Goal: Task Accomplishment & Management: Manage account settings

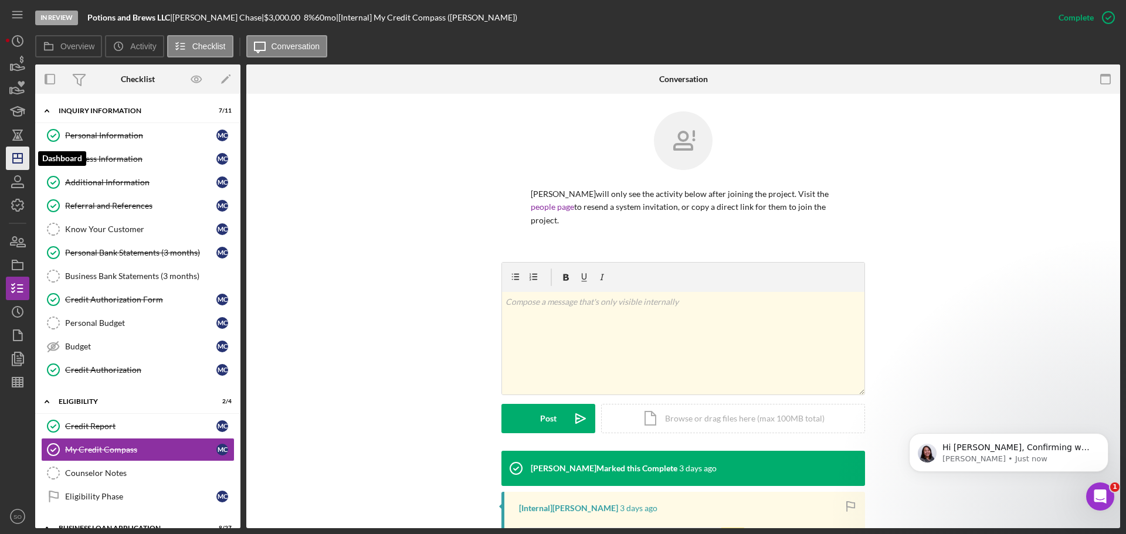
click at [18, 156] on line "button" at bounding box center [18, 156] width 0 height 5
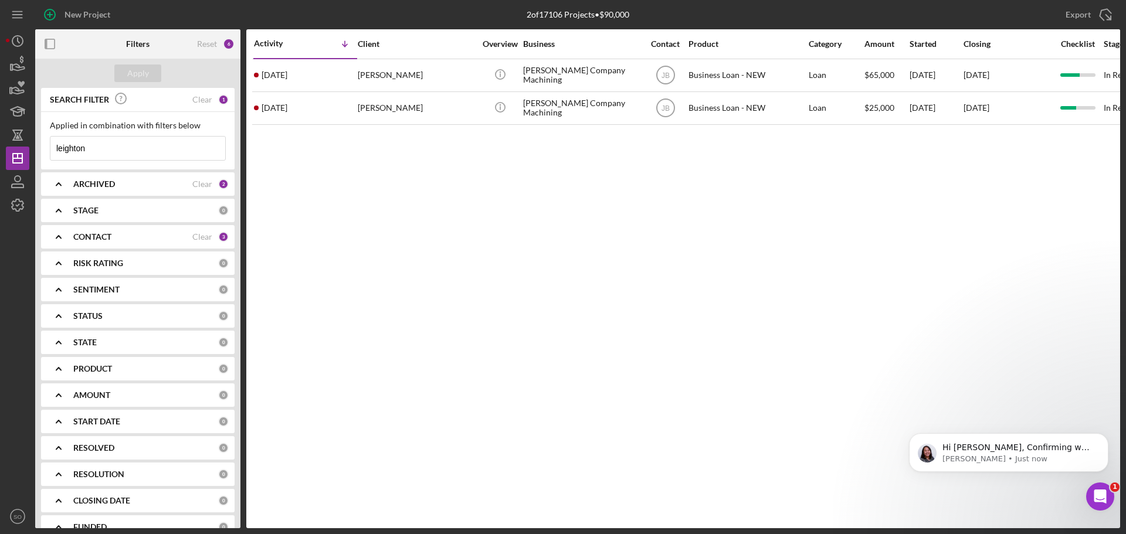
drag, startPoint x: 114, startPoint y: 146, endPoint x: 0, endPoint y: 151, distance: 113.8
click at [0, 151] on div "New Project 2 of 17106 Projects • $90,000 leighton Export Icon/Export Filters R…" at bounding box center [563, 267] width 1126 height 534
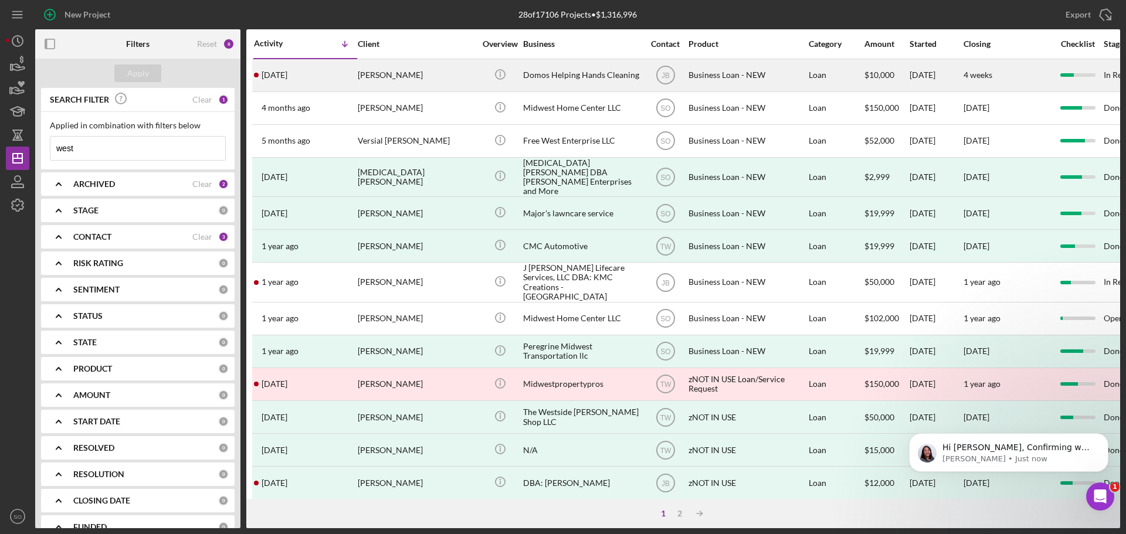
type input "west"
click at [322, 79] on div "[DATE] [PERSON_NAME]" at bounding box center [305, 75] width 103 height 31
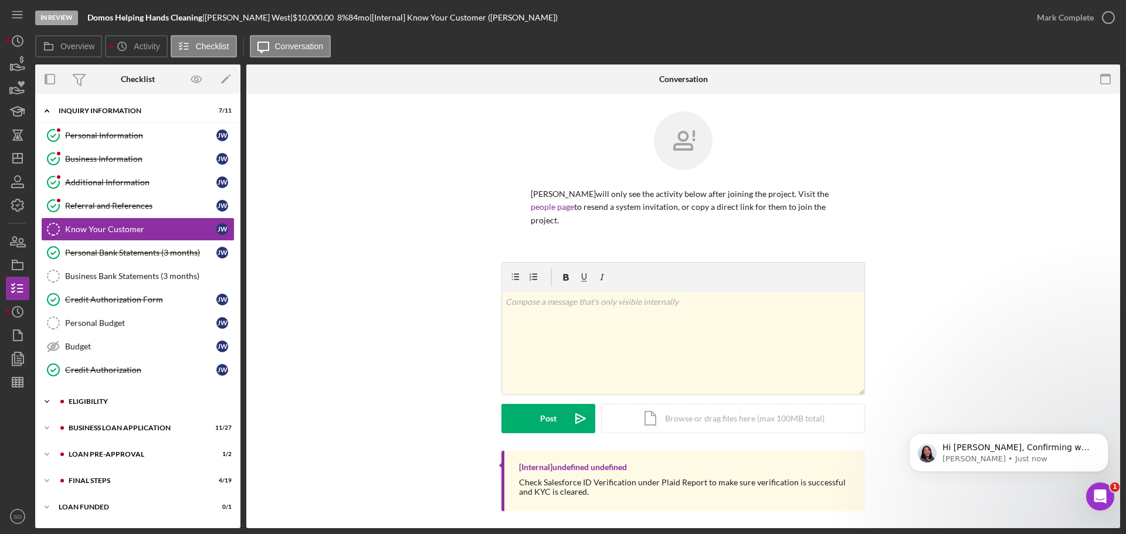
drag, startPoint x: 126, startPoint y: 400, endPoint x: 137, endPoint y: 401, distance: 11.2
click at [126, 400] on div "ELIGIBILITY" at bounding box center [147, 401] width 157 height 7
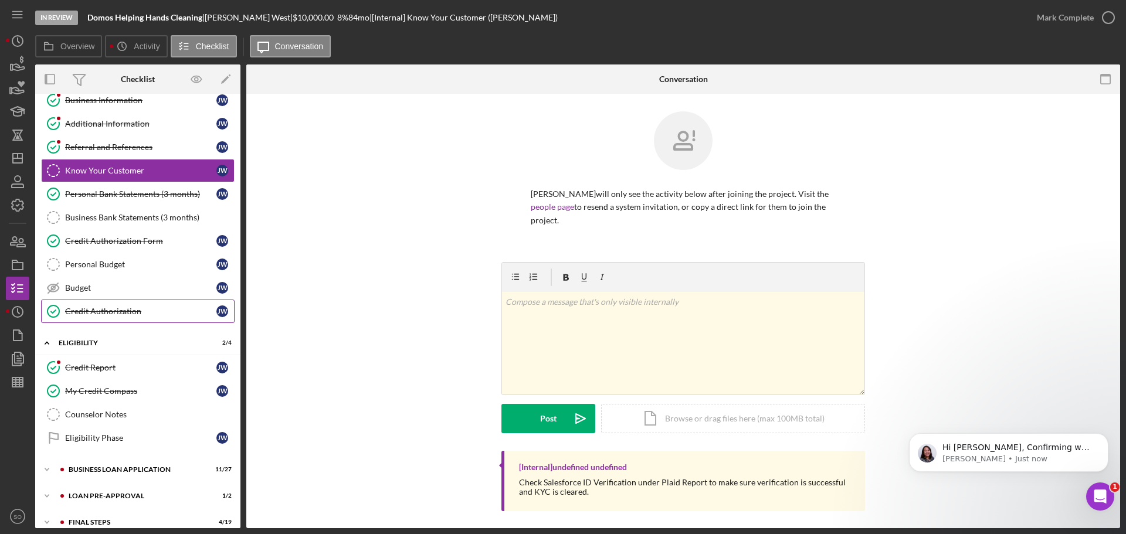
scroll to position [97, 0]
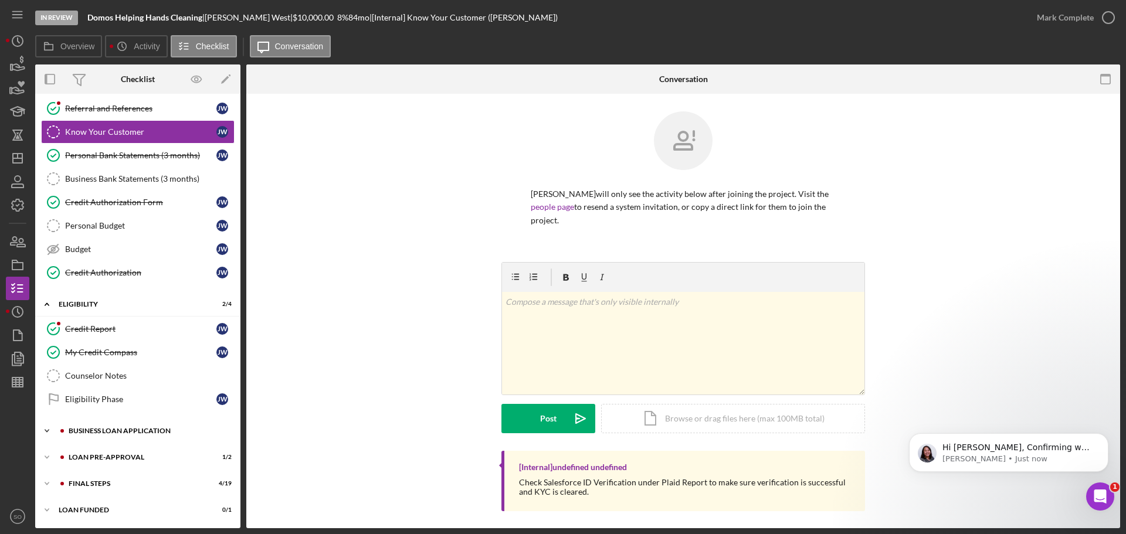
click at [112, 436] on div "Icon/Expander BUSINESS LOAN APPLICATION 11 / 27" at bounding box center [137, 430] width 205 height 23
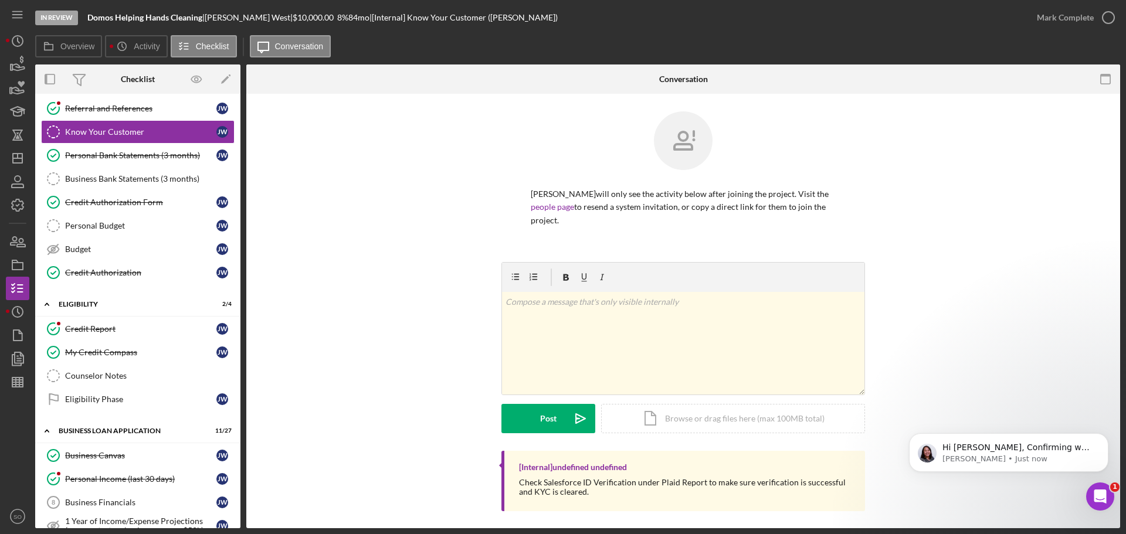
scroll to position [449, 0]
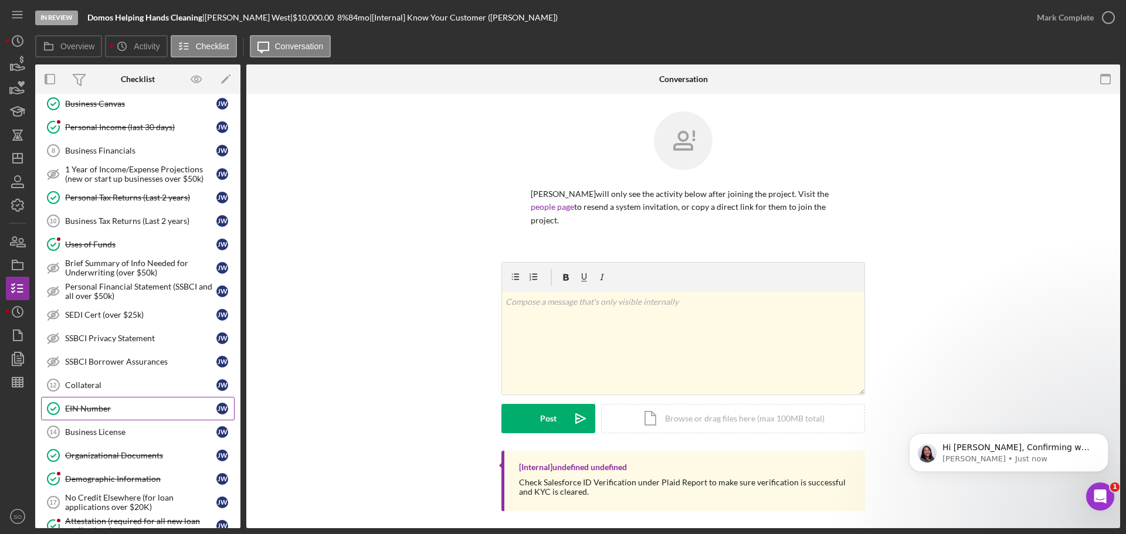
click at [110, 397] on link "EIN Number EIN Number J W" at bounding box center [137, 408] width 193 height 23
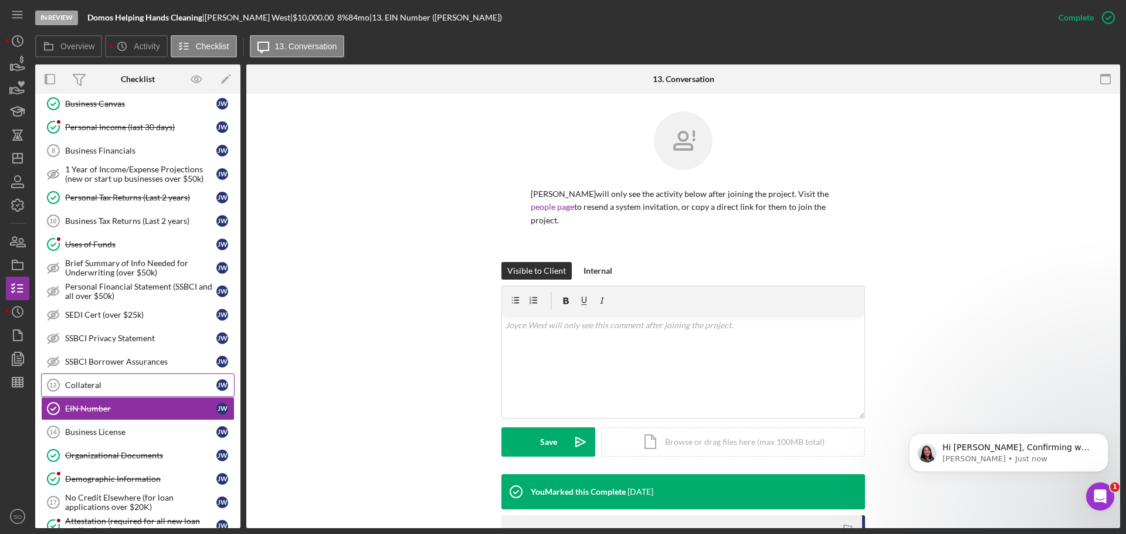
click at [107, 388] on div "Collateral" at bounding box center [140, 385] width 151 height 9
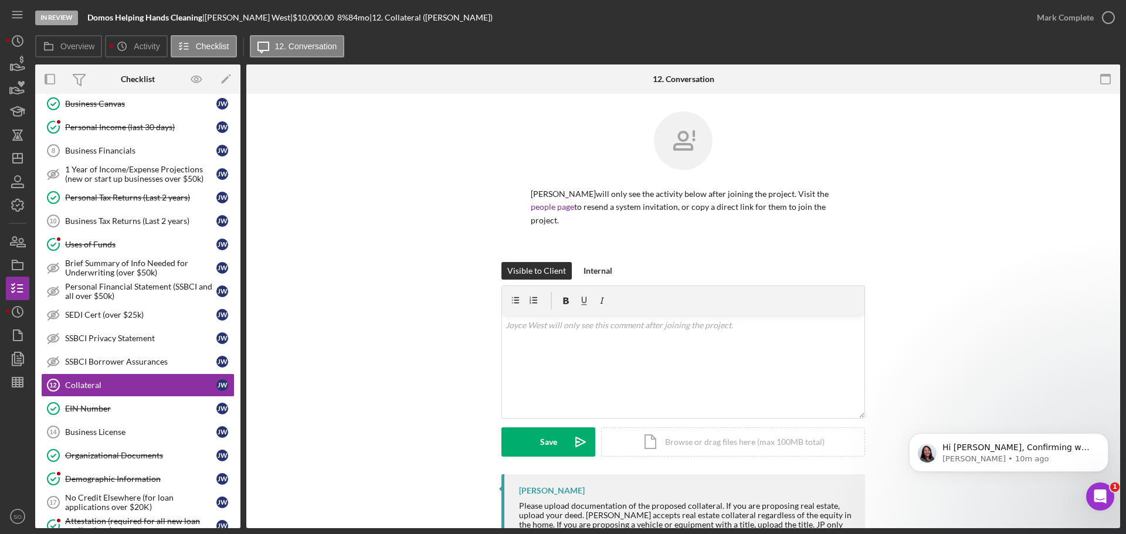
scroll to position [737, 0]
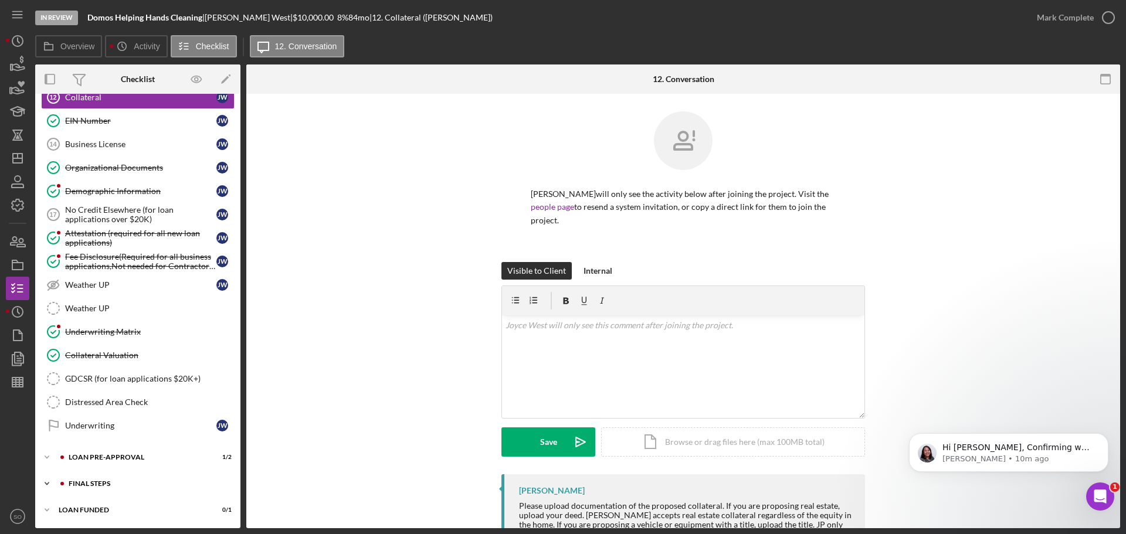
drag, startPoint x: 117, startPoint y: 482, endPoint x: 128, endPoint y: 482, distance: 11.1
click at [121, 482] on div "FINAL STEPS" at bounding box center [147, 483] width 157 height 7
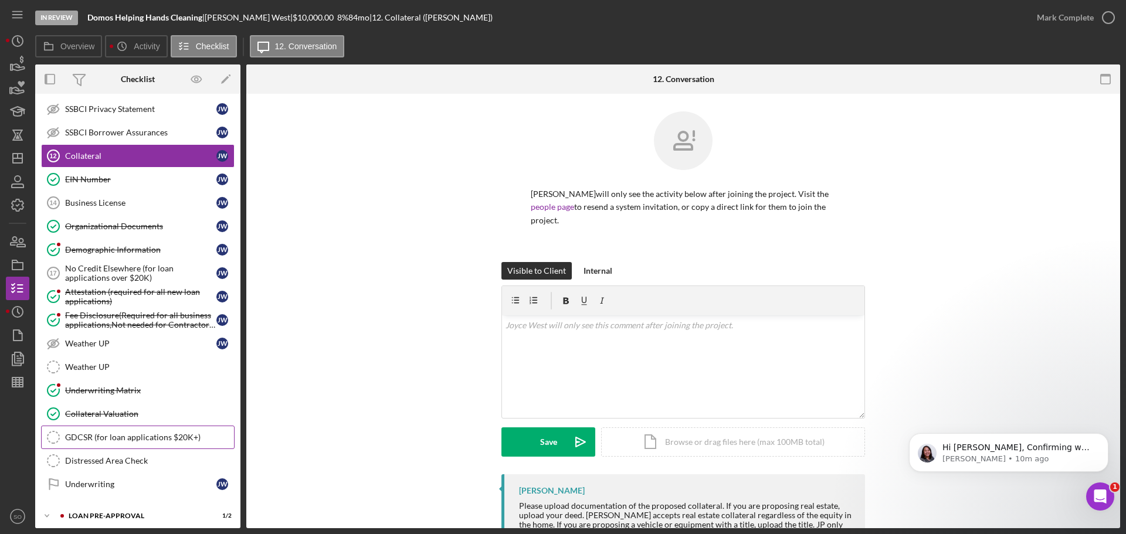
scroll to position [620, 0]
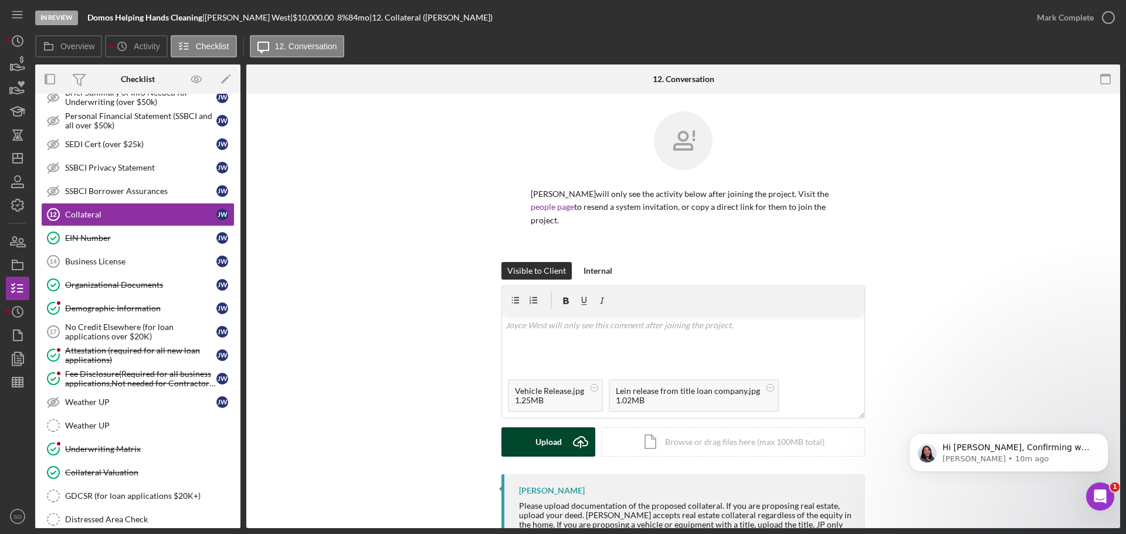
click at [540, 433] on div "Upload" at bounding box center [548, 441] width 26 height 29
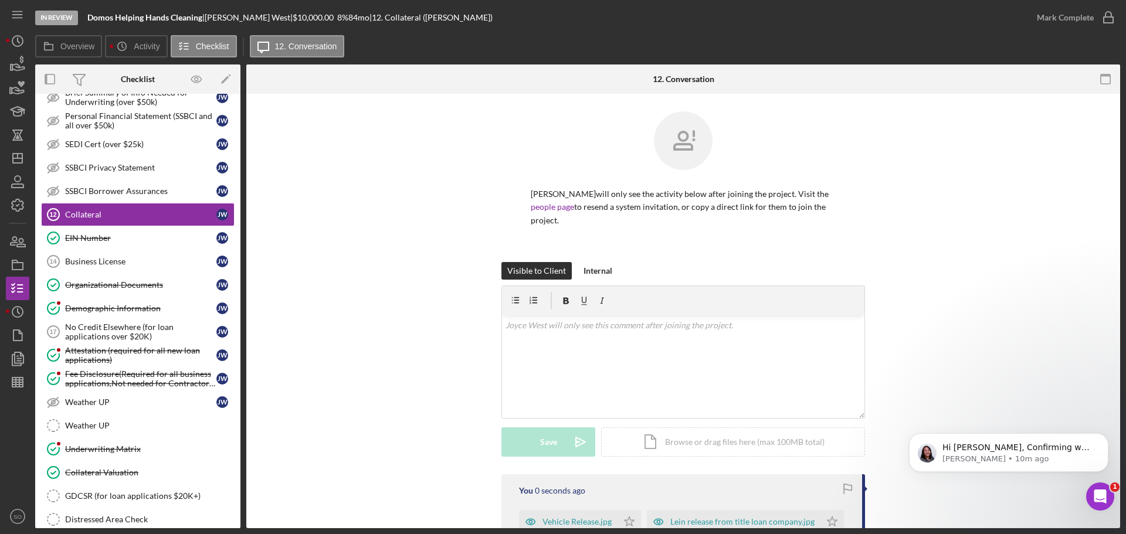
scroll to position [164, 0]
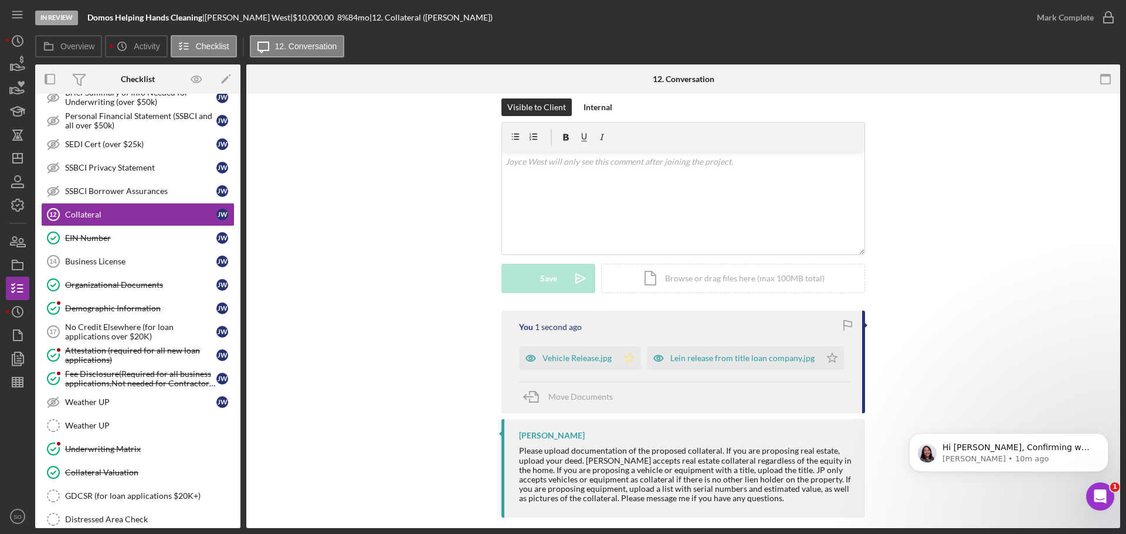
click at [627, 347] on icon "Icon/Star" at bounding box center [628, 358] width 23 height 23
click at [830, 351] on icon "Icon/Star" at bounding box center [831, 358] width 23 height 23
click at [1053, 26] on div "Mark Complete" at bounding box center [1065, 17] width 57 height 23
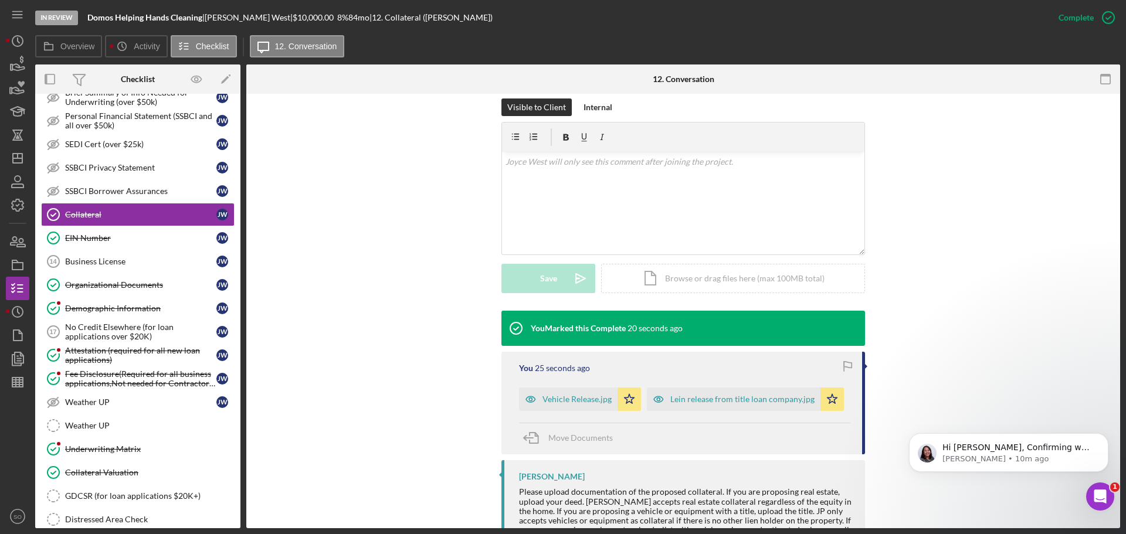
click at [459, 386] on div "You Marked this Complete 20 seconds ago You 25 seconds ago Vehicle Release.jpg …" at bounding box center [683, 438] width 838 height 254
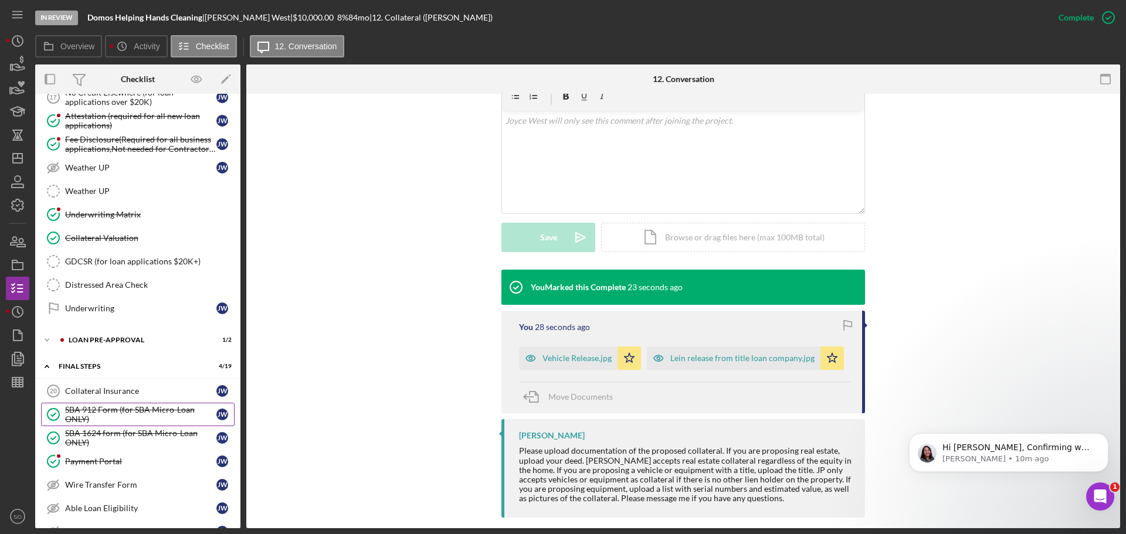
scroll to position [972, 0]
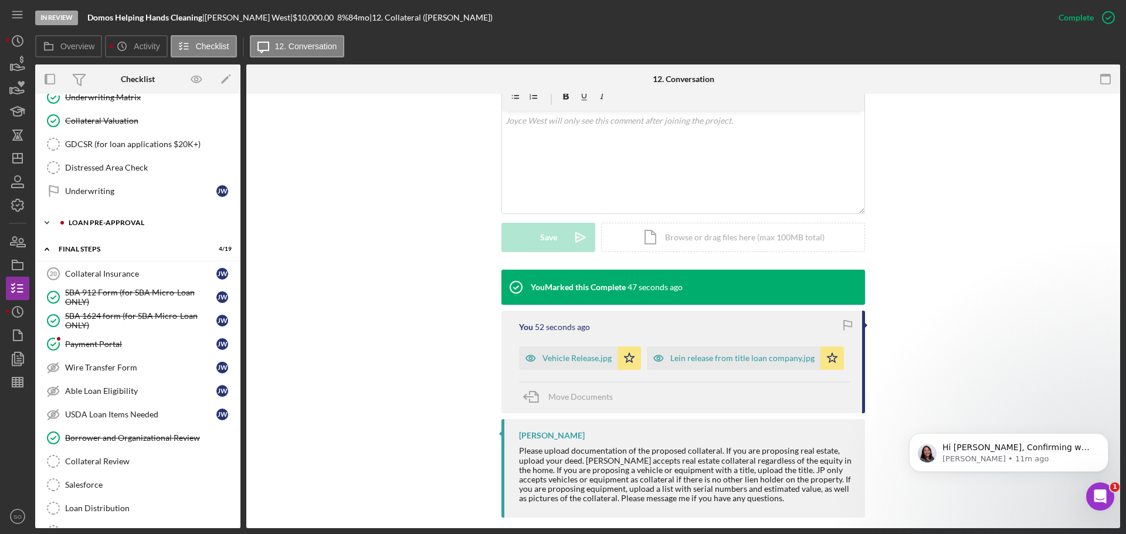
click at [110, 220] on div "LOAN PRE-APPROVAL" at bounding box center [147, 222] width 157 height 7
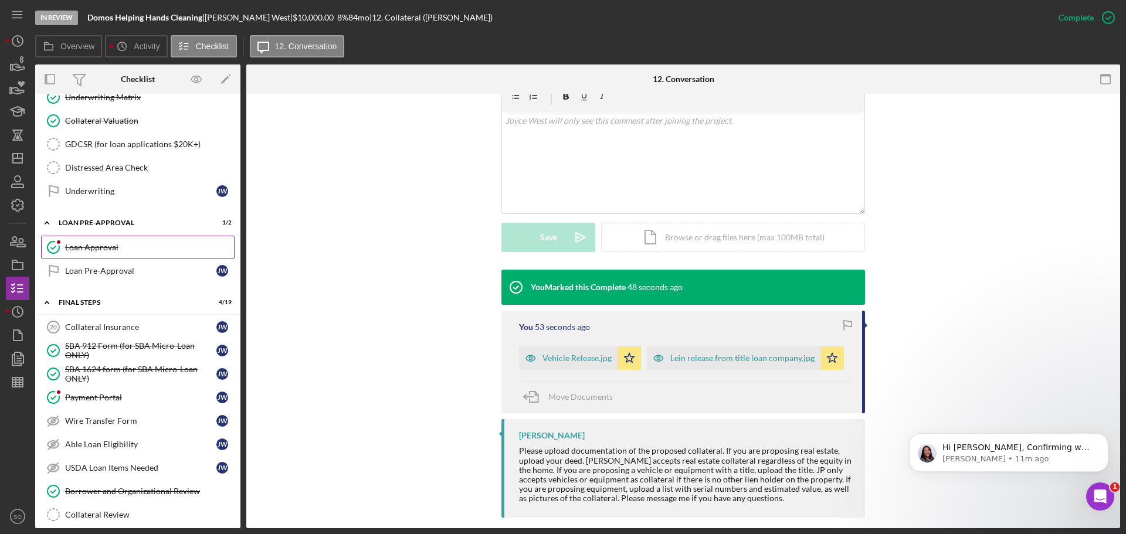
click at [104, 245] on div "Loan Approval" at bounding box center [149, 247] width 169 height 9
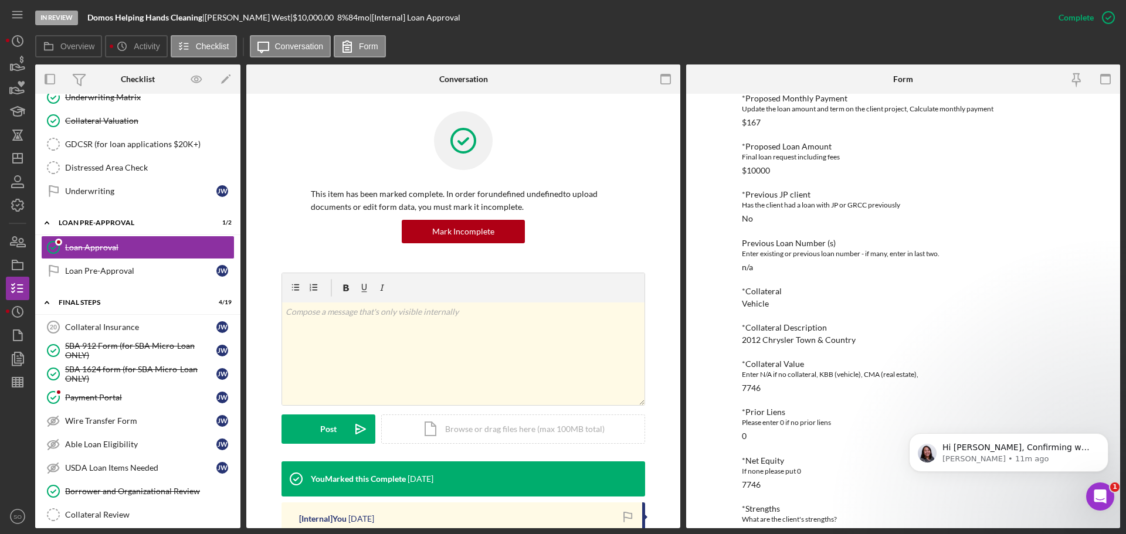
scroll to position [117, 0]
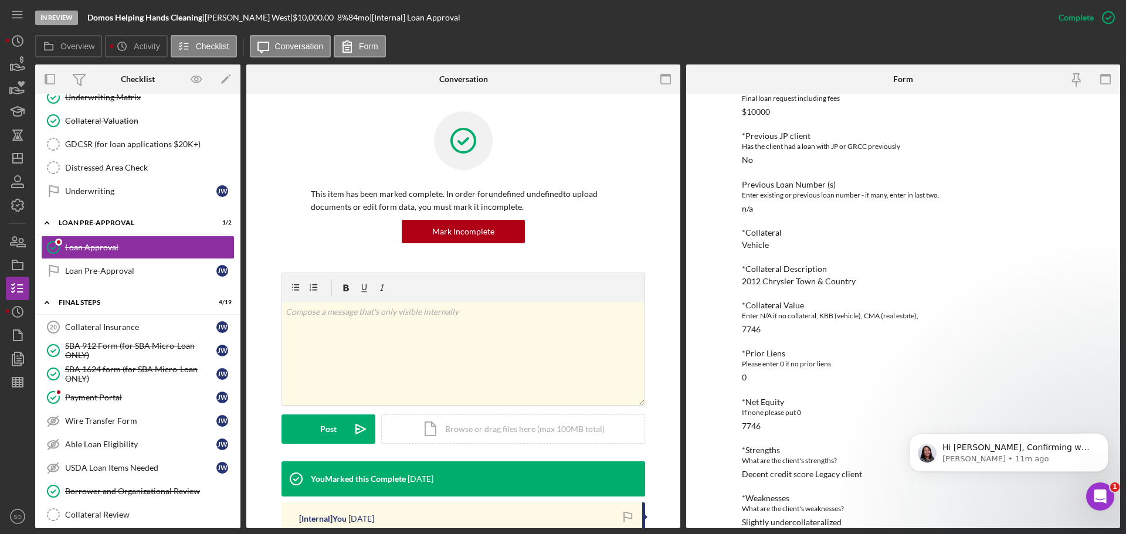
click at [783, 283] on div "2012 Chrysler Town & Country" at bounding box center [799, 281] width 114 height 9
copy div "2012 Chrysler Town & Country"
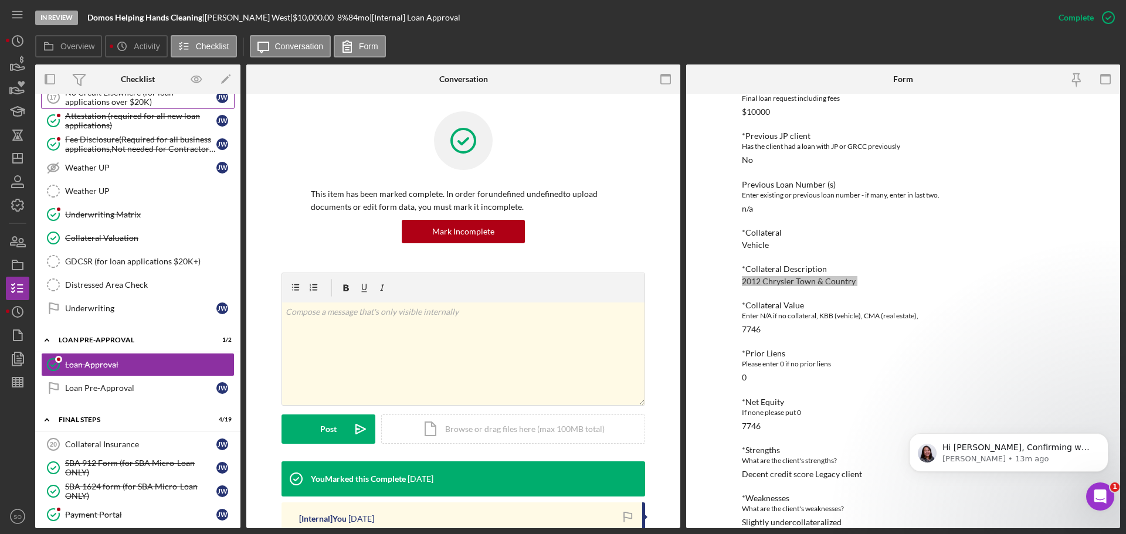
scroll to position [678, 0]
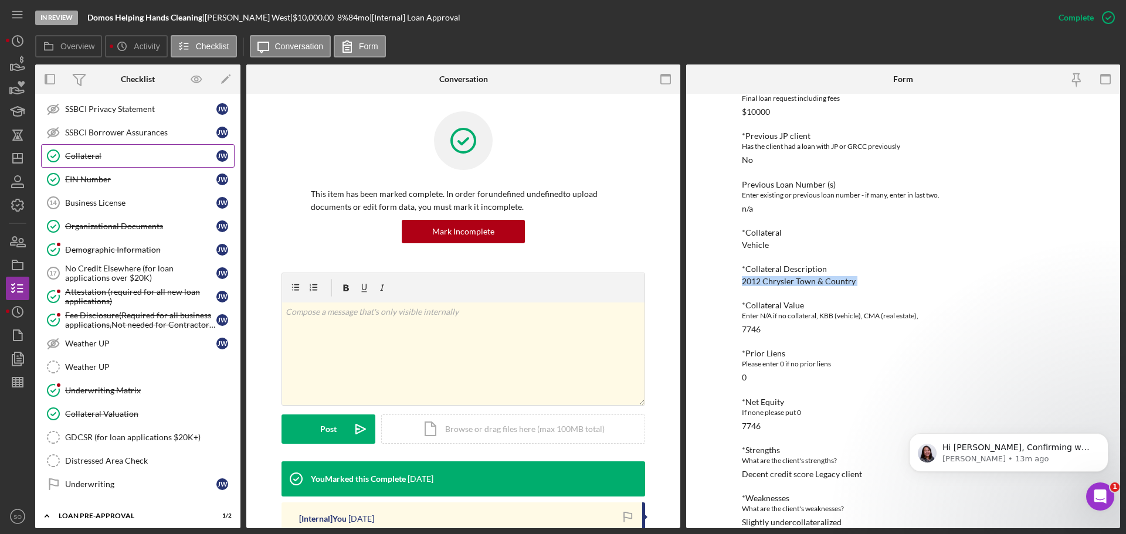
click at [94, 159] on div "Collateral" at bounding box center [140, 155] width 151 height 9
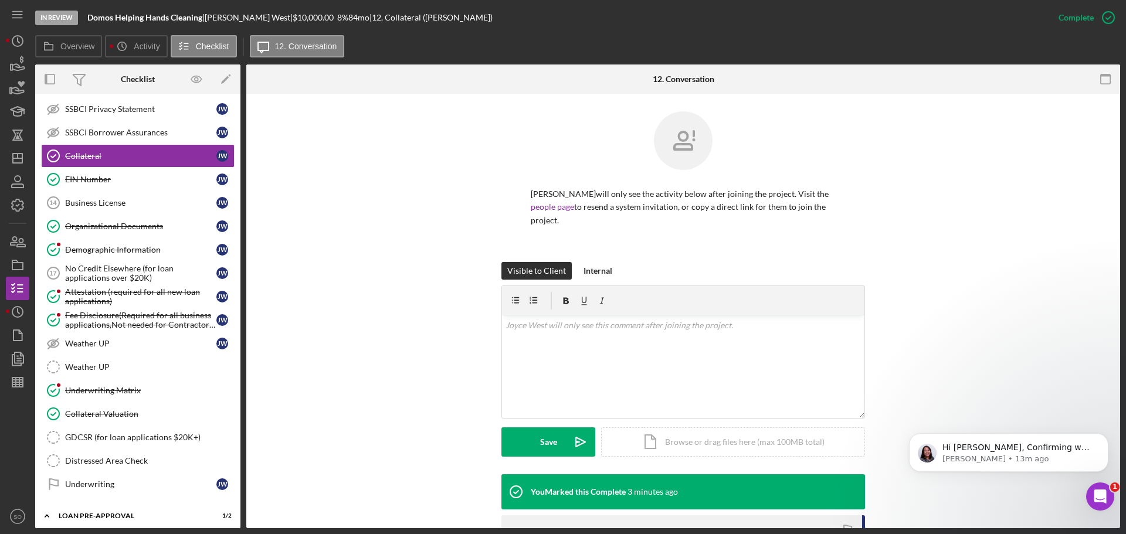
scroll to position [205, 0]
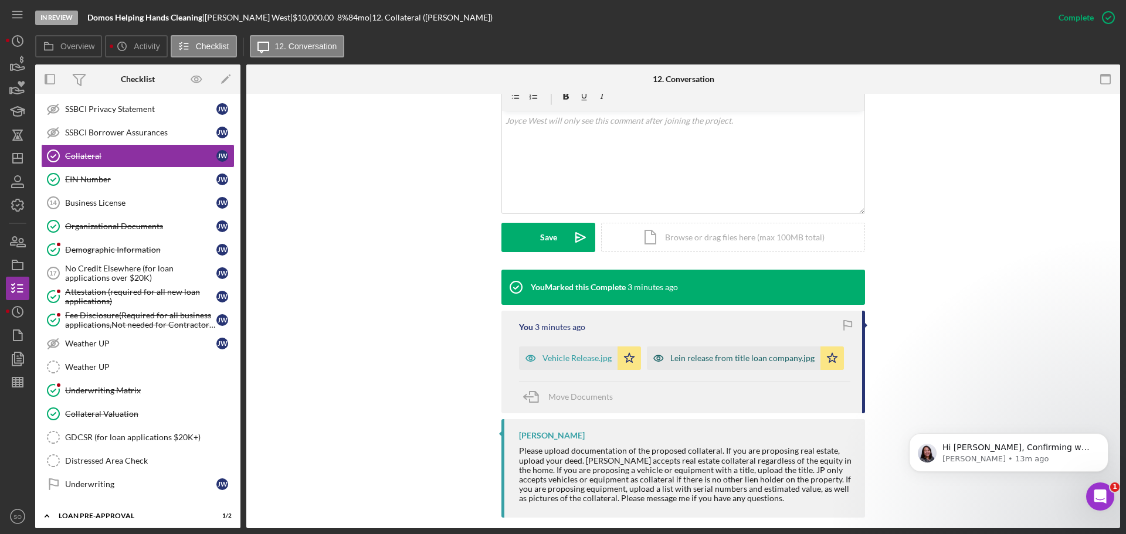
click at [567, 354] on div "Vehicle Release.jpg" at bounding box center [576, 358] width 69 height 9
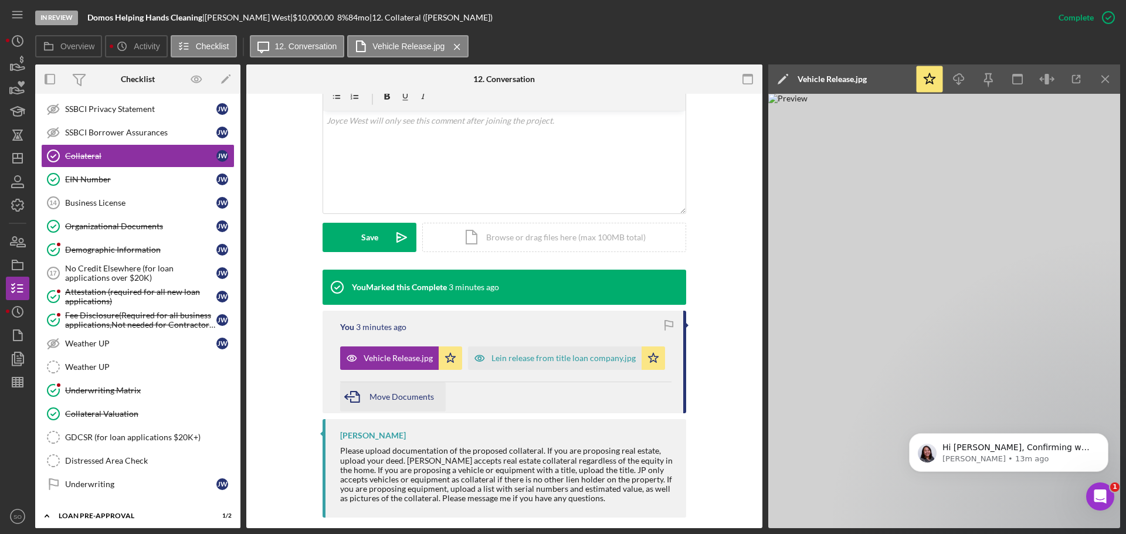
click at [397, 392] on span "Move Documents" at bounding box center [401, 397] width 64 height 10
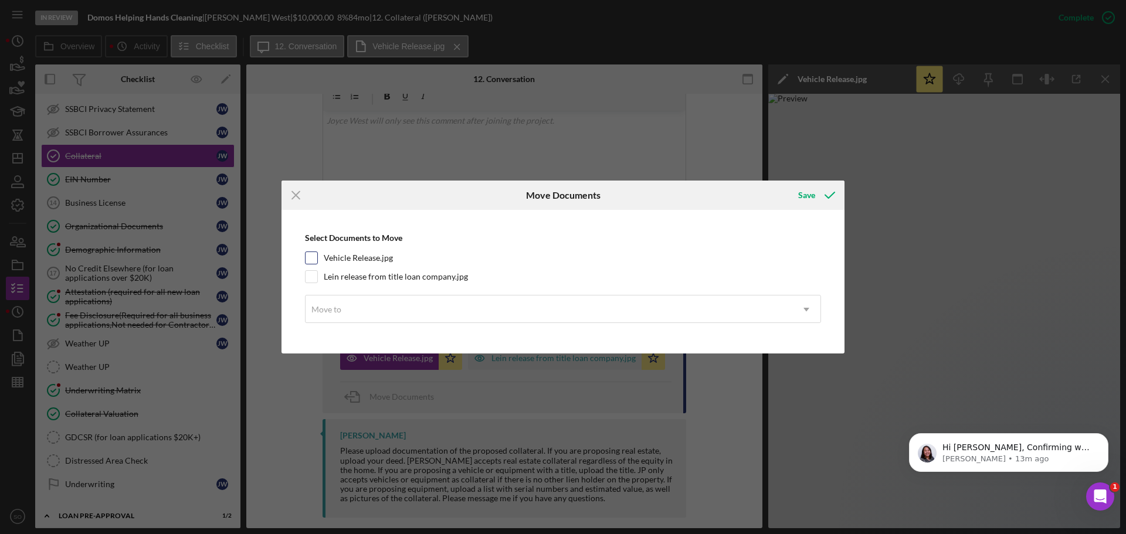
click at [312, 255] on input "Vehicle Release.jpg" at bounding box center [311, 258] width 12 height 12
checkbox input "true"
click at [314, 270] on div "Select Documents to Move Vehicle Release.jpg Lein release from title loan compa…" at bounding box center [562, 282] width 551 height 132
click at [351, 313] on div "Move to" at bounding box center [548, 309] width 487 height 27
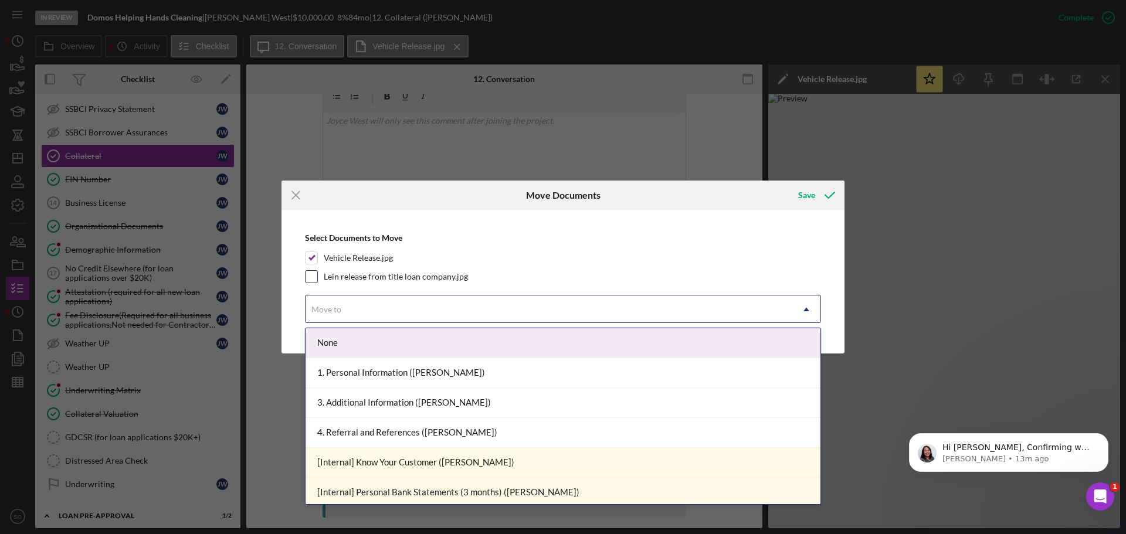
click at [313, 275] on input "Lein release from title loan company.jpg" at bounding box center [311, 277] width 12 height 12
checkbox input "true"
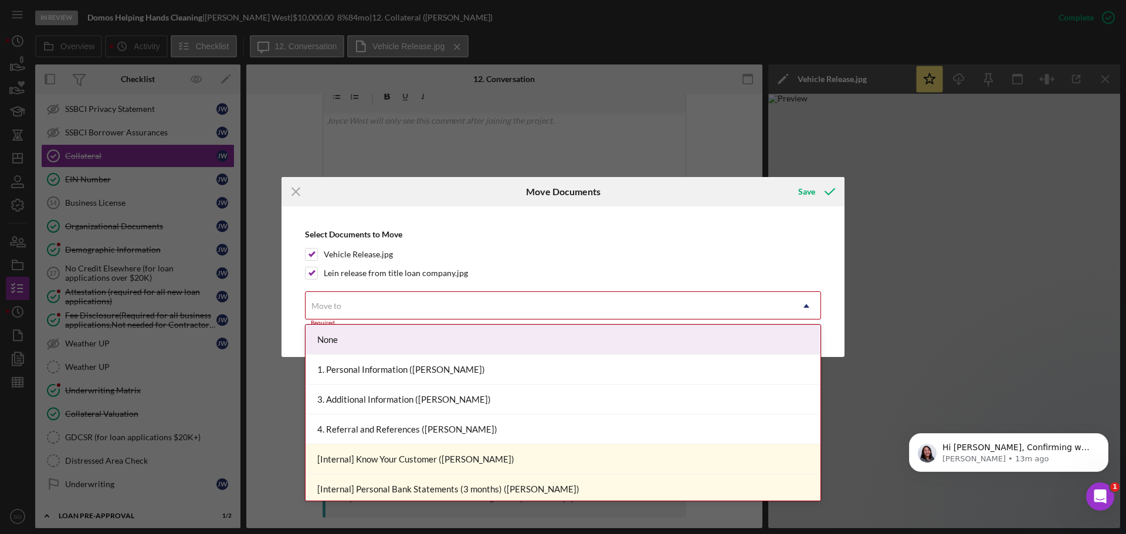
click at [366, 310] on div "Move to" at bounding box center [548, 306] width 487 height 27
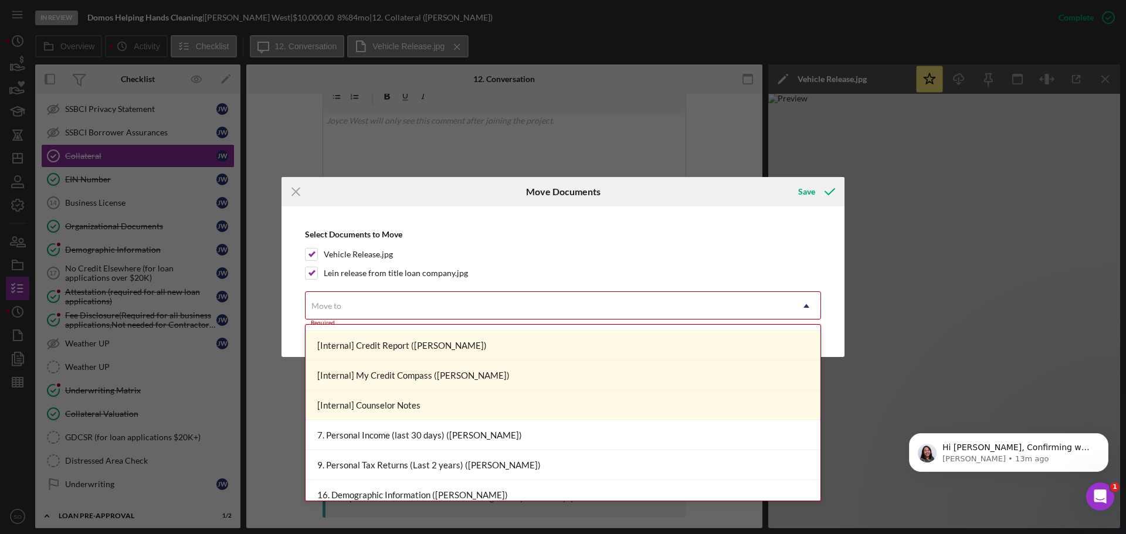
scroll to position [352, 0]
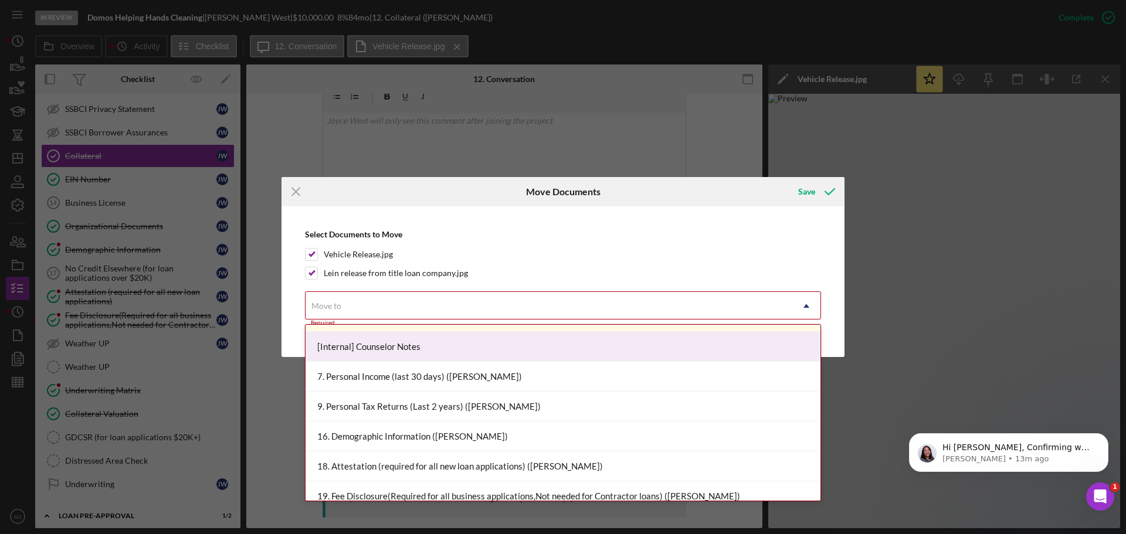
click at [388, 354] on div "[Internal] Counselor Notes" at bounding box center [562, 347] width 515 height 30
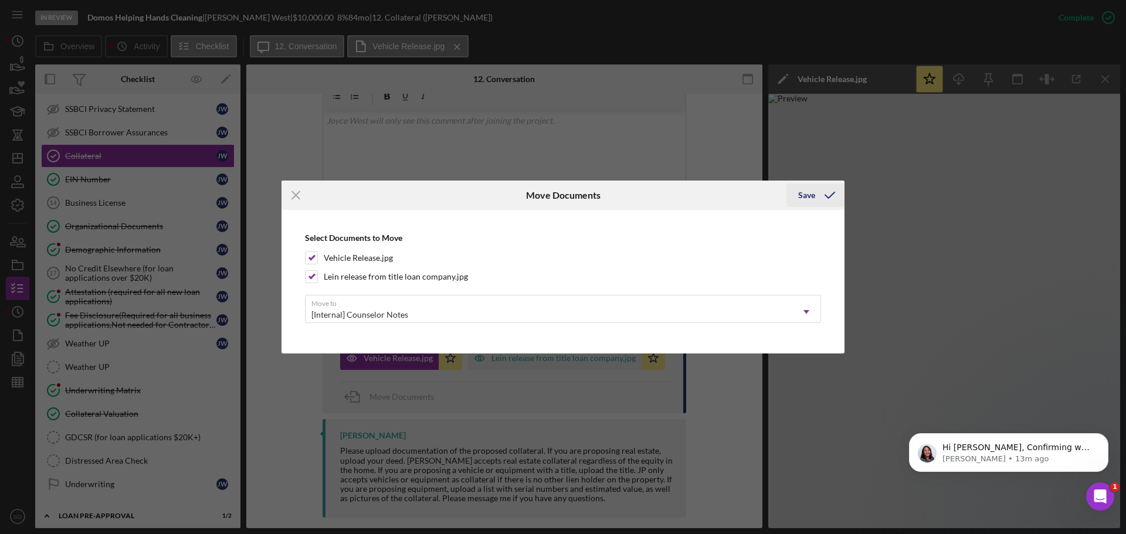
click at [802, 192] on div "Save" at bounding box center [806, 195] width 17 height 23
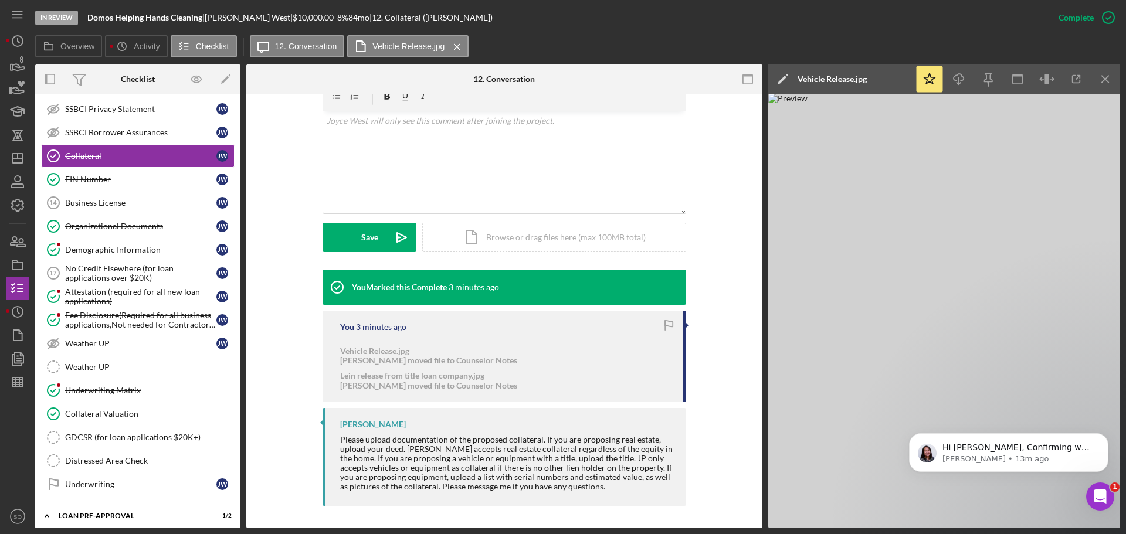
scroll to position [168, 0]
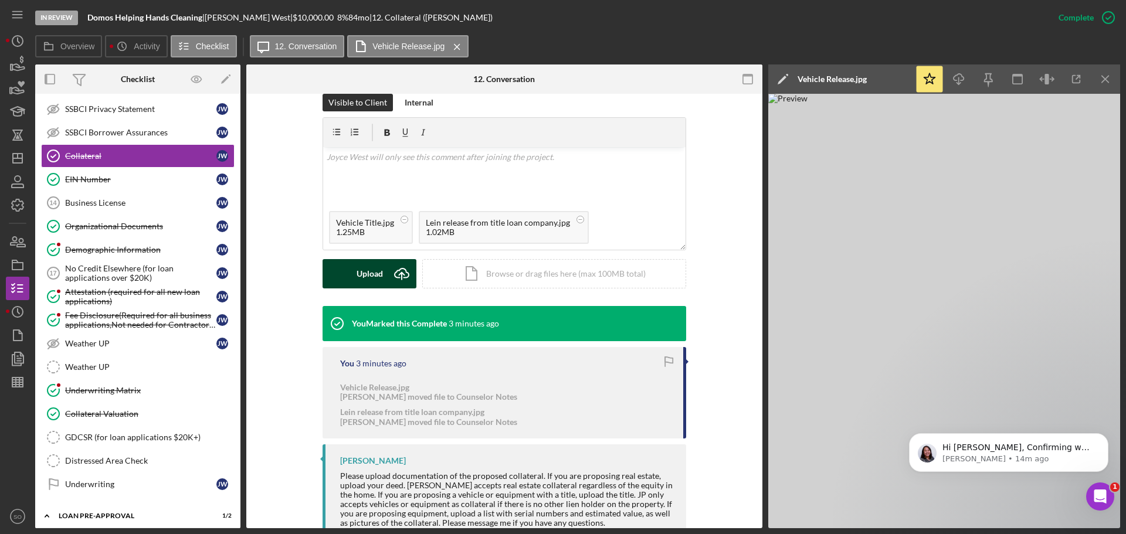
click at [379, 259] on div "Upload" at bounding box center [370, 273] width 26 height 29
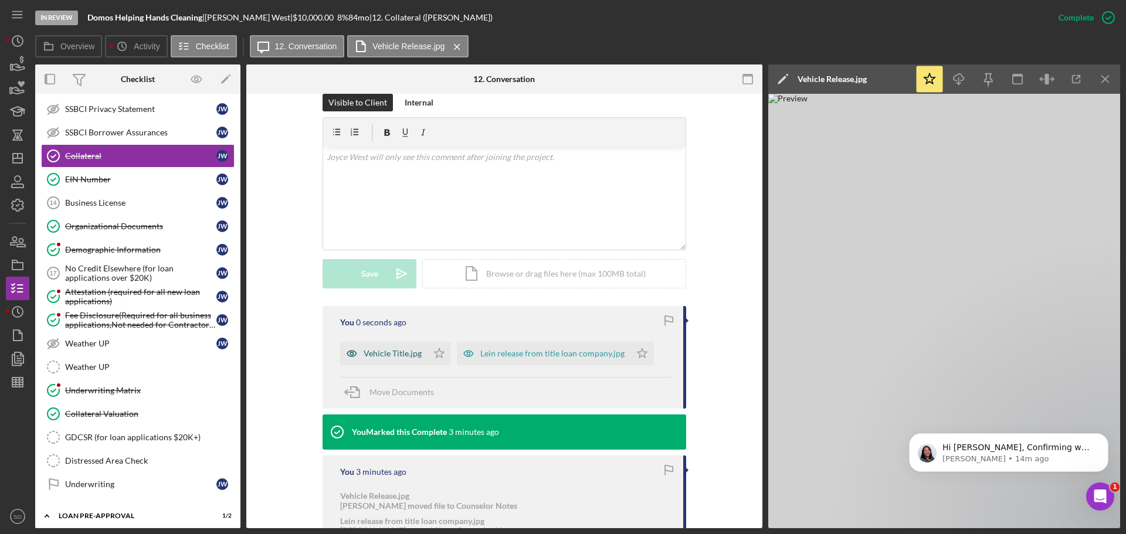
scroll to position [277, 0]
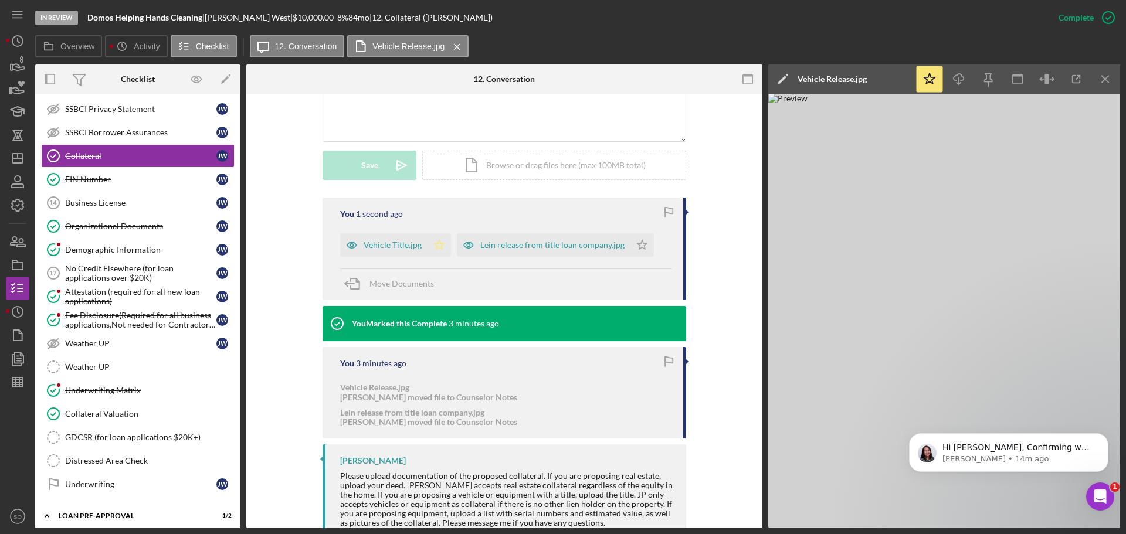
click at [433, 237] on icon "Icon/Star" at bounding box center [438, 244] width 23 height 23
click at [398, 240] on div "Vehicle Title.jpg" at bounding box center [393, 244] width 58 height 9
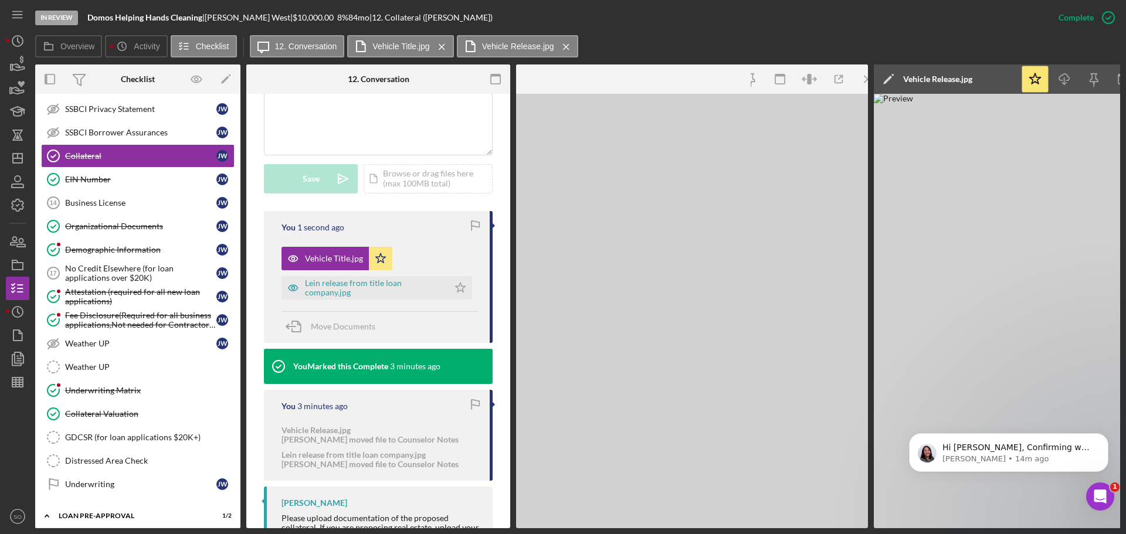
scroll to position [303, 0]
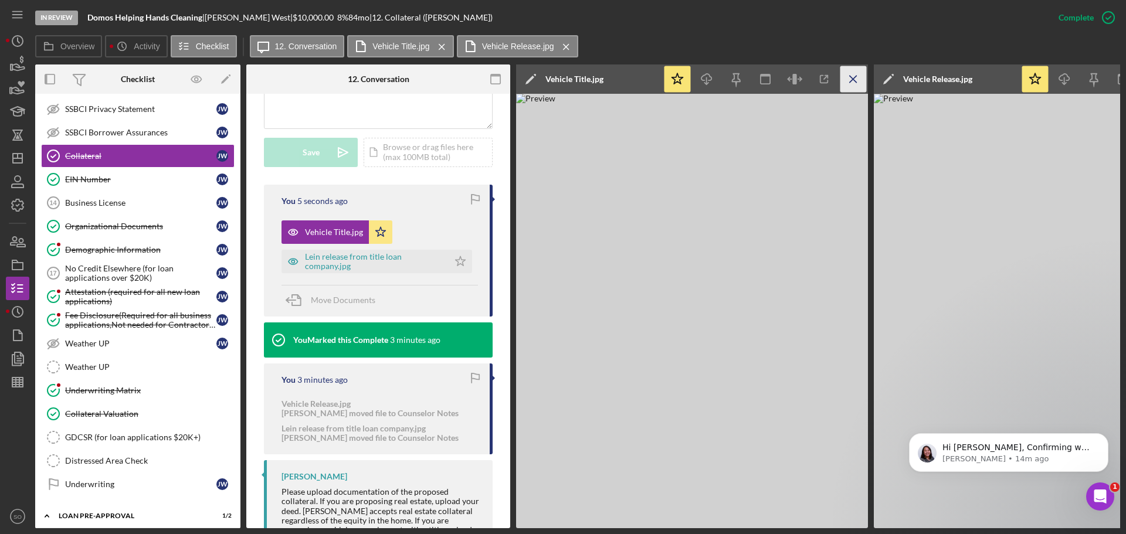
click at [847, 80] on icon "Icon/Menu Close" at bounding box center [853, 79] width 26 height 26
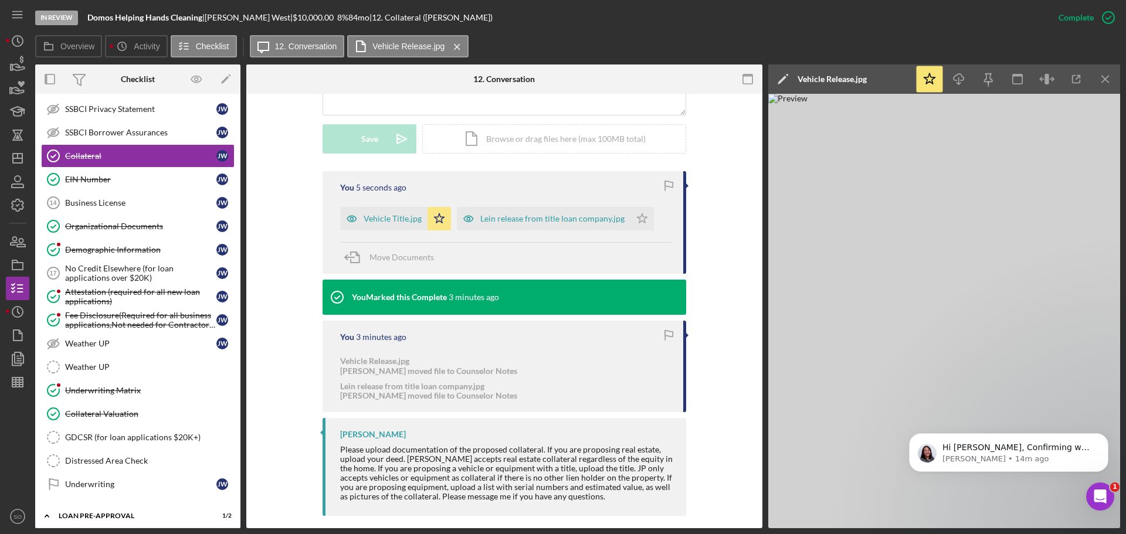
scroll to position [277, 0]
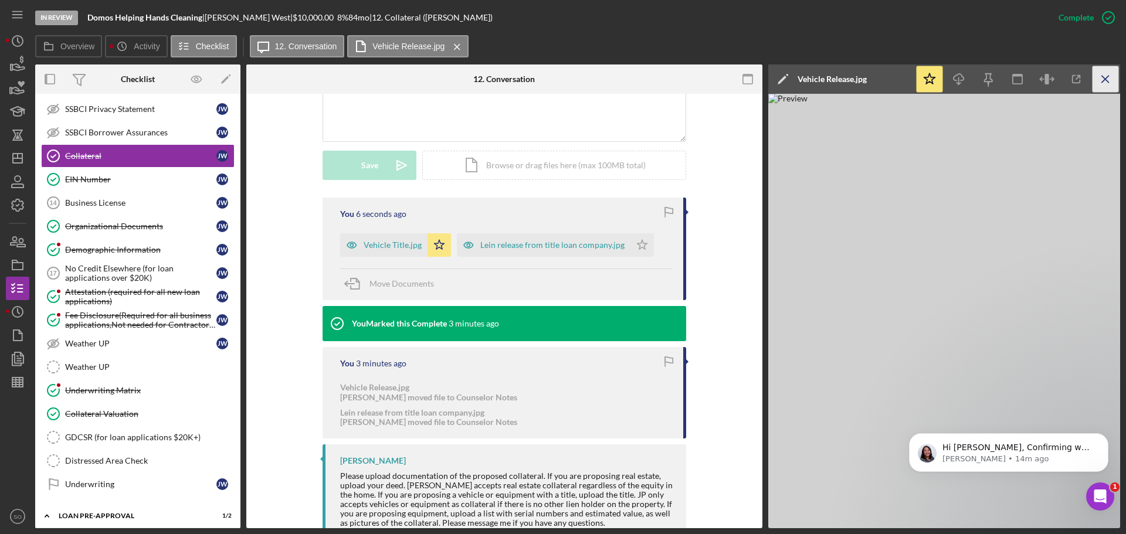
click at [1104, 84] on icon "Icon/Menu Close" at bounding box center [1105, 79] width 26 height 26
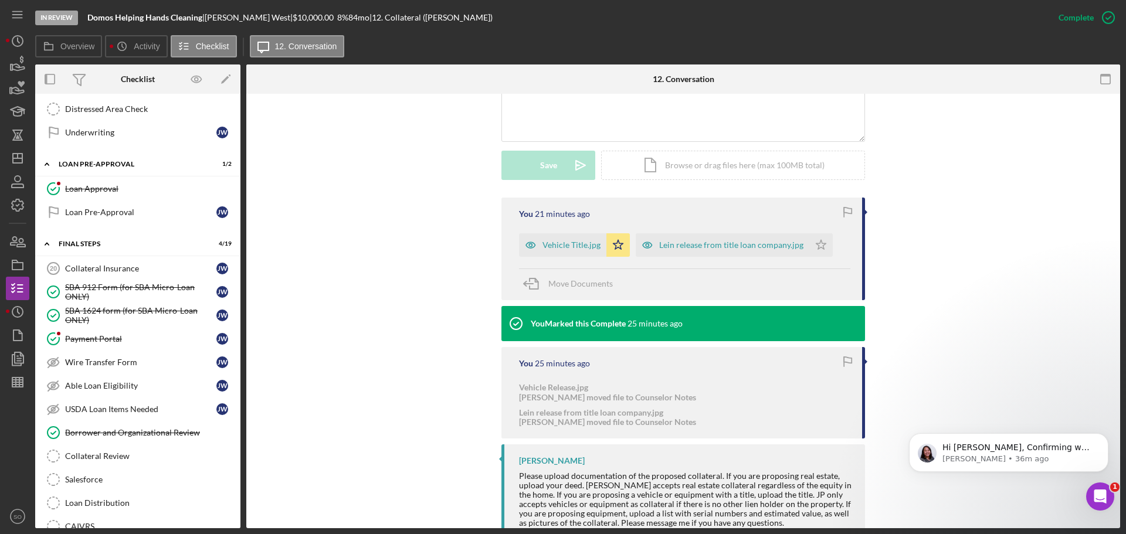
scroll to position [1089, 0]
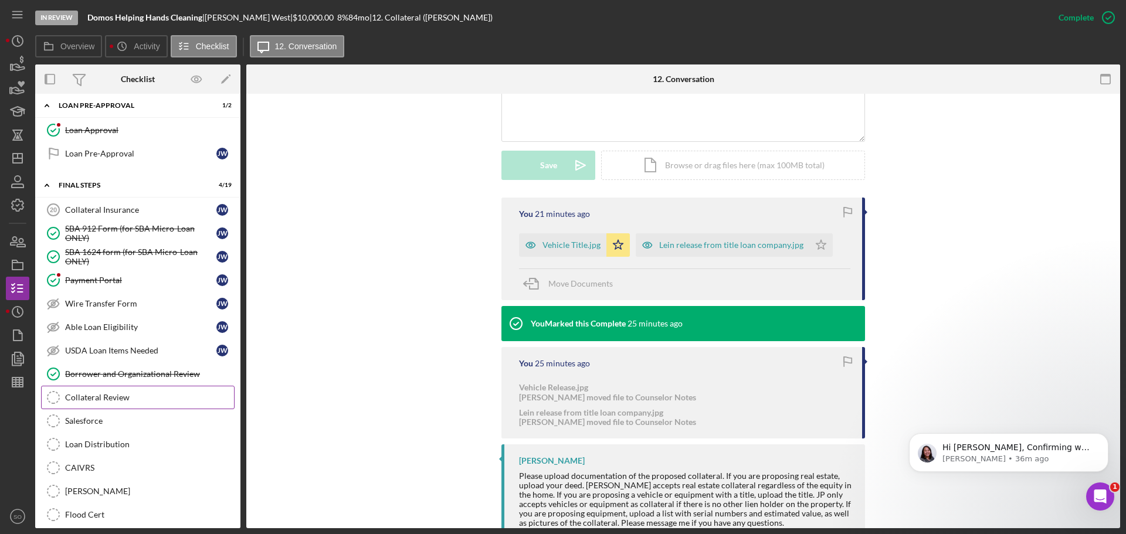
drag, startPoint x: 131, startPoint y: 391, endPoint x: 226, endPoint y: 417, distance: 97.9
click at [131, 391] on link "Collateral Review Collateral Review" at bounding box center [137, 397] width 193 height 23
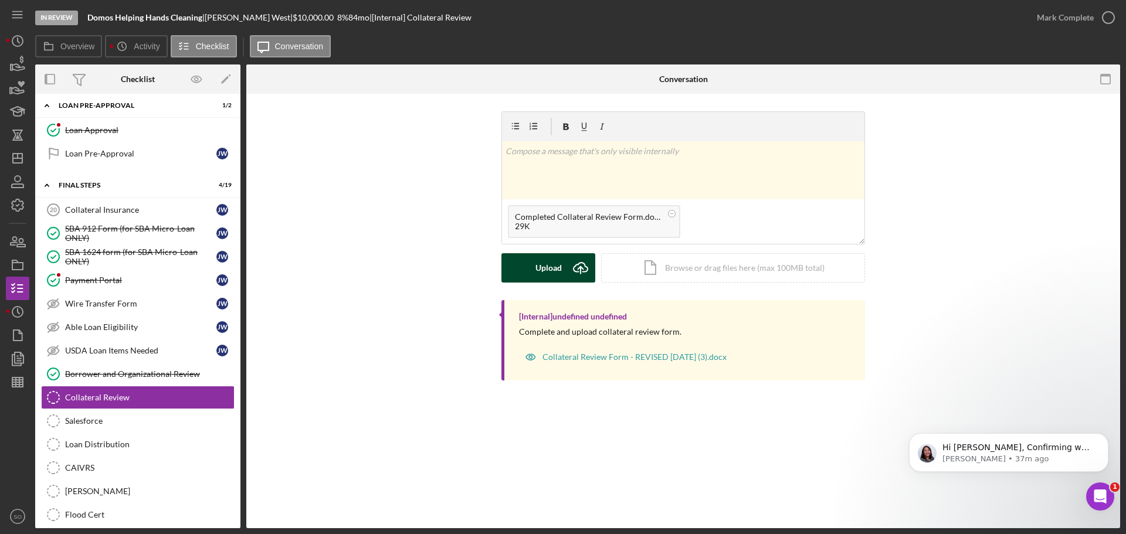
click at [551, 264] on div "Upload" at bounding box center [548, 267] width 26 height 29
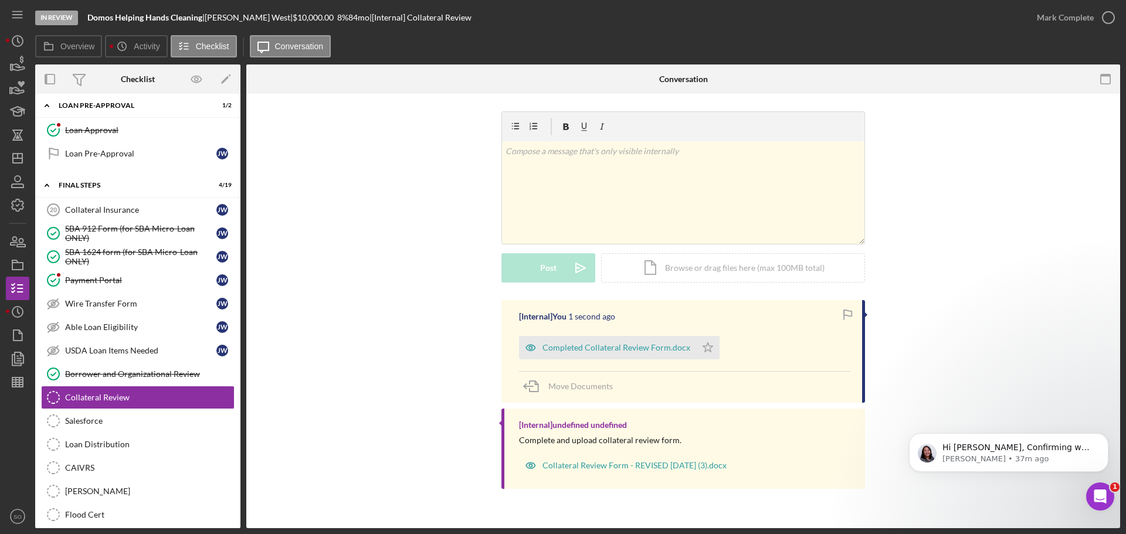
drag, startPoint x: 700, startPoint y: 347, endPoint x: 741, endPoint y: 321, distance: 49.0
click at [703, 347] on polygon "button" at bounding box center [708, 346] width 10 height 9
click at [1052, 25] on div "Mark Complete" at bounding box center [1065, 17] width 57 height 23
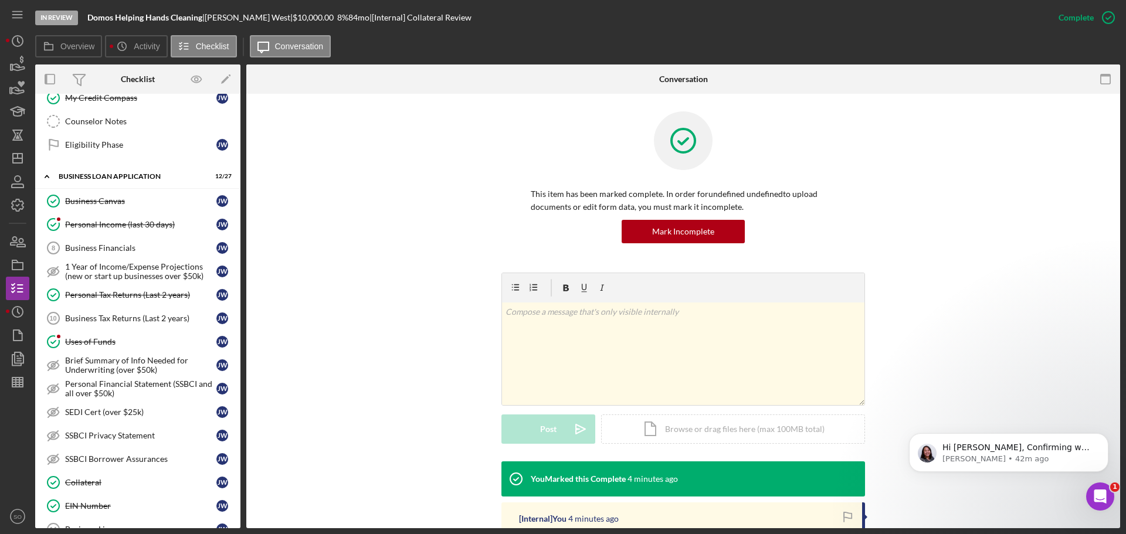
scroll to position [293, 0]
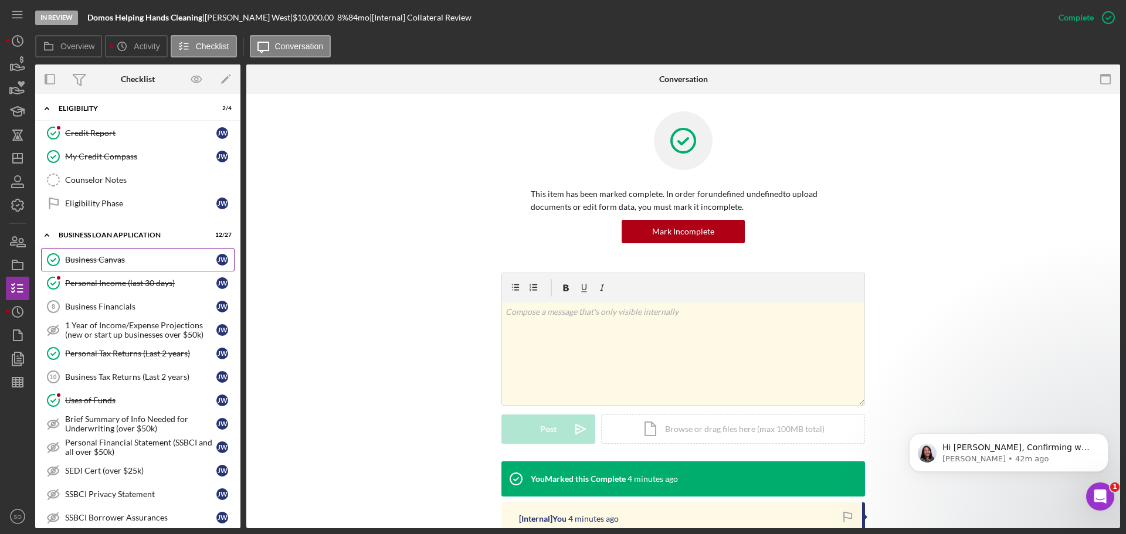
click at [125, 259] on div "Business Canvas" at bounding box center [140, 259] width 151 height 9
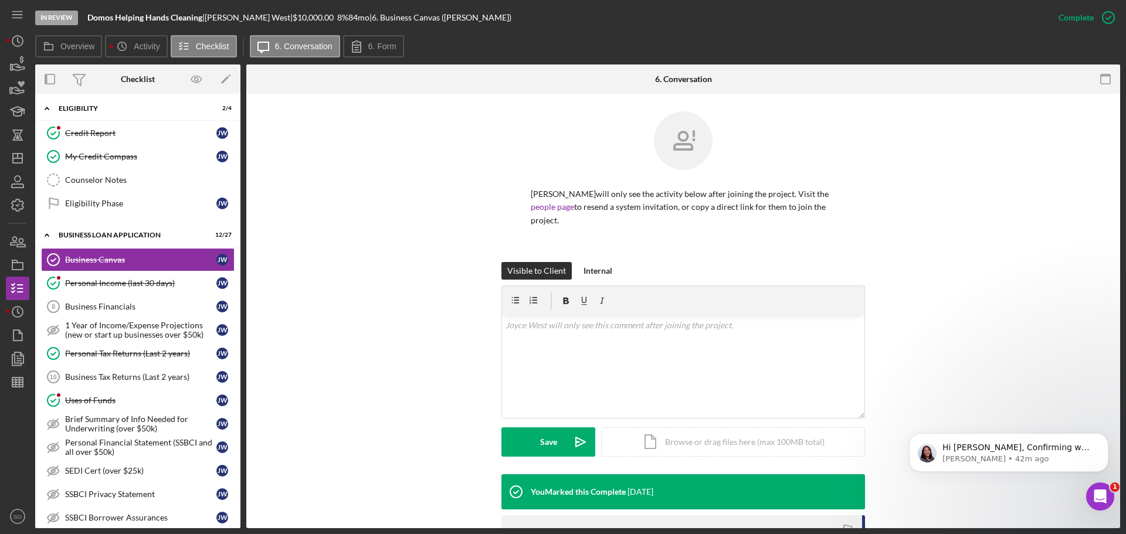
scroll to position [242, 0]
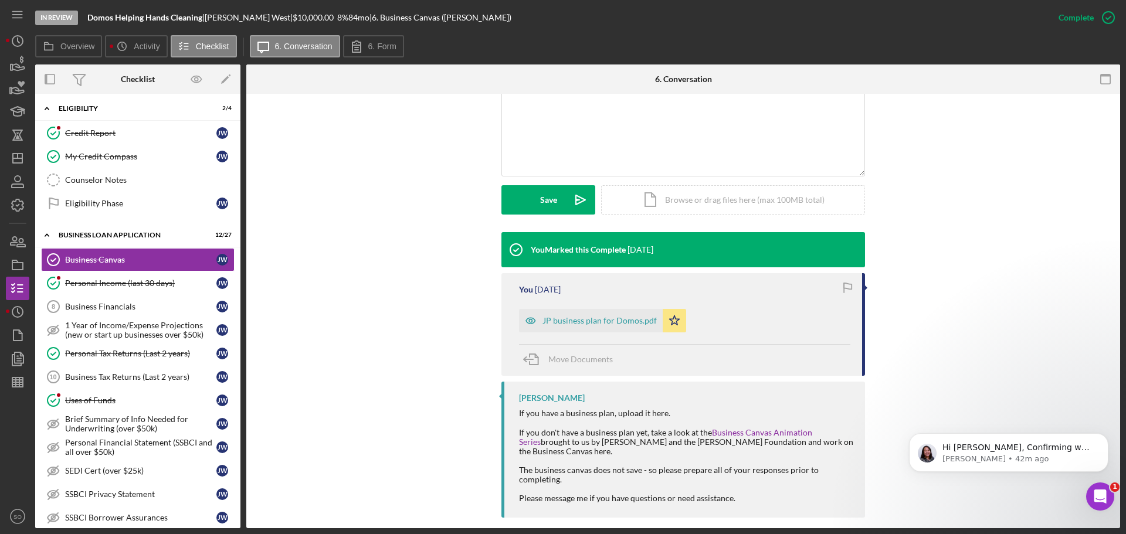
click at [586, 316] on div "JP business plan for Domos.pdf" at bounding box center [599, 320] width 114 height 9
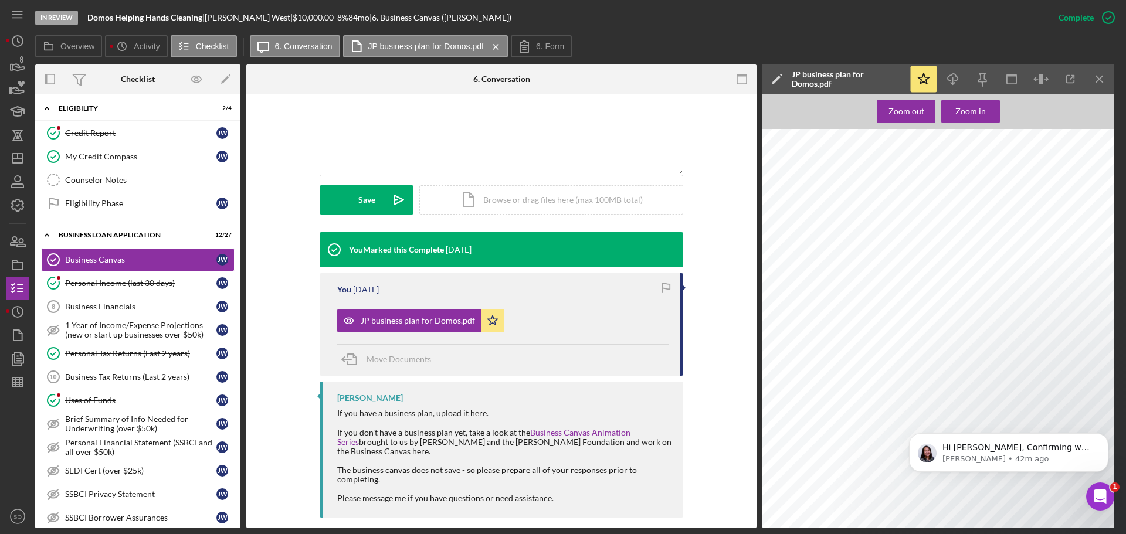
scroll to position [2396, 0]
click at [1102, 435] on icon "Dismiss notification" at bounding box center [1105, 436] width 6 height 6
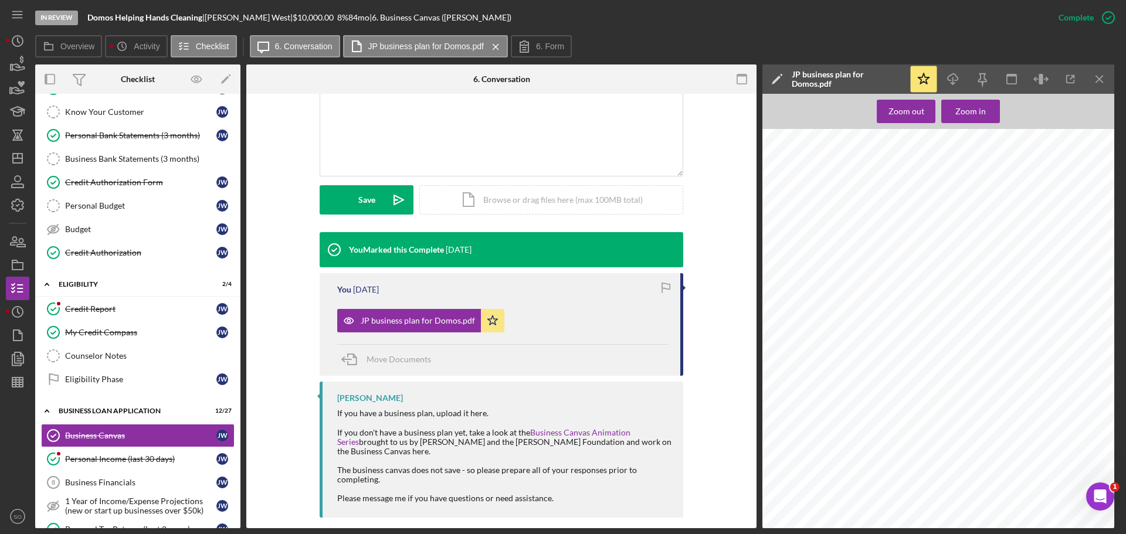
scroll to position [0, 0]
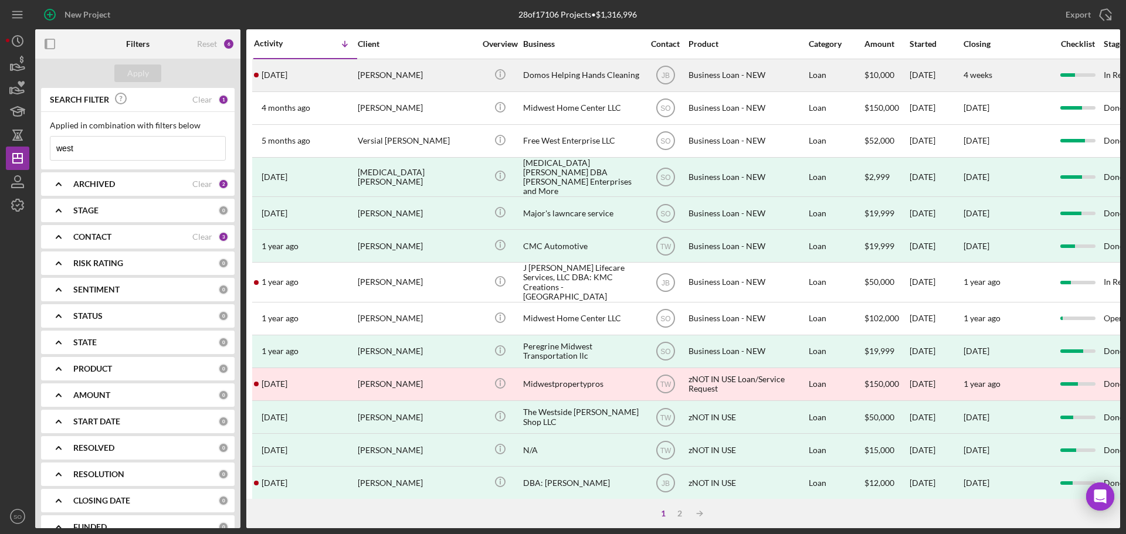
click at [342, 79] on div "[DATE] [PERSON_NAME]" at bounding box center [305, 75] width 103 height 31
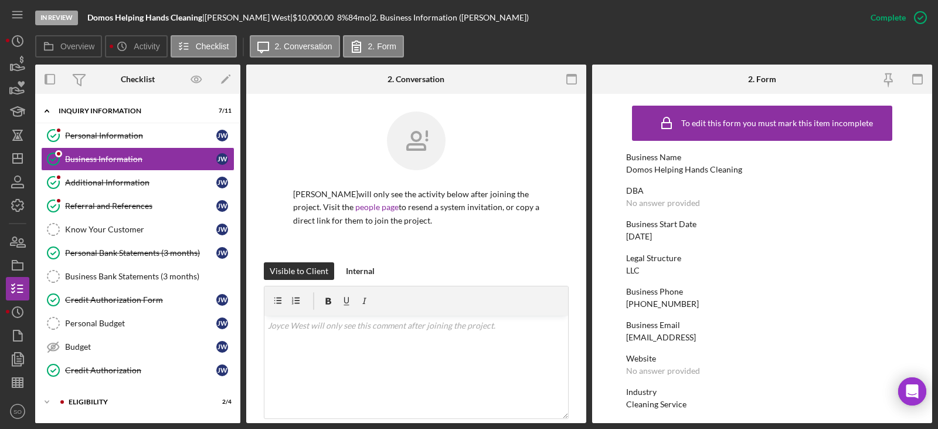
click at [715, 172] on div "Domos Helping Hands Cleaning" at bounding box center [684, 169] width 116 height 9
copy div "Domos Helping Hands Cleaning"
click at [629, 303] on div "(314) 688-1768" at bounding box center [662, 303] width 73 height 9
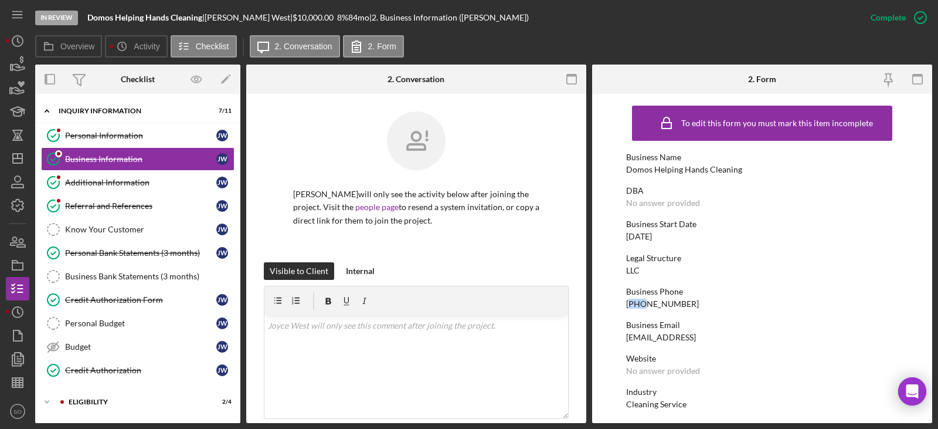
click at [629, 303] on div "(314) 688-1768" at bounding box center [662, 303] width 73 height 9
copy div "(314) 688-1768"
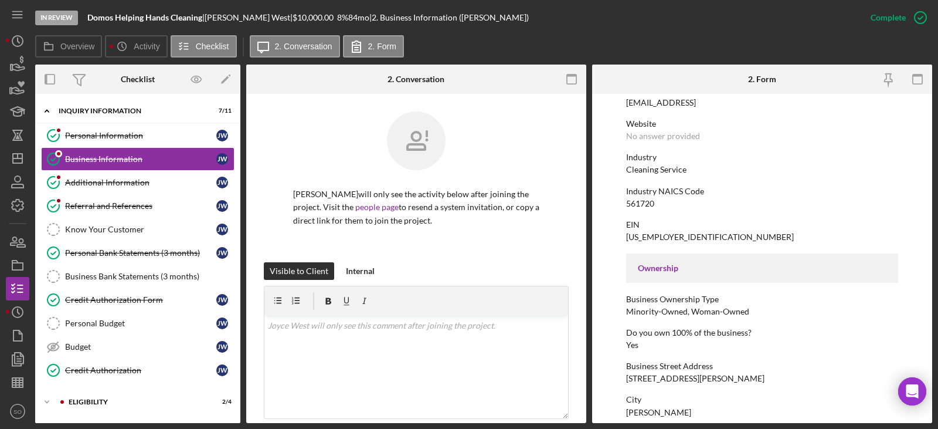
click at [643, 376] on div "20 Marian Heights apt 113" at bounding box center [695, 378] width 138 height 9
copy div "20 Marian Heights apt 113"
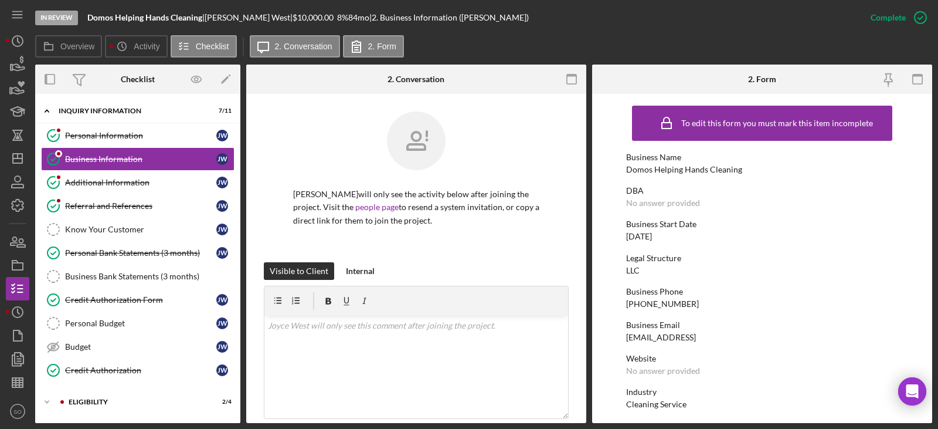
scroll to position [293, 0]
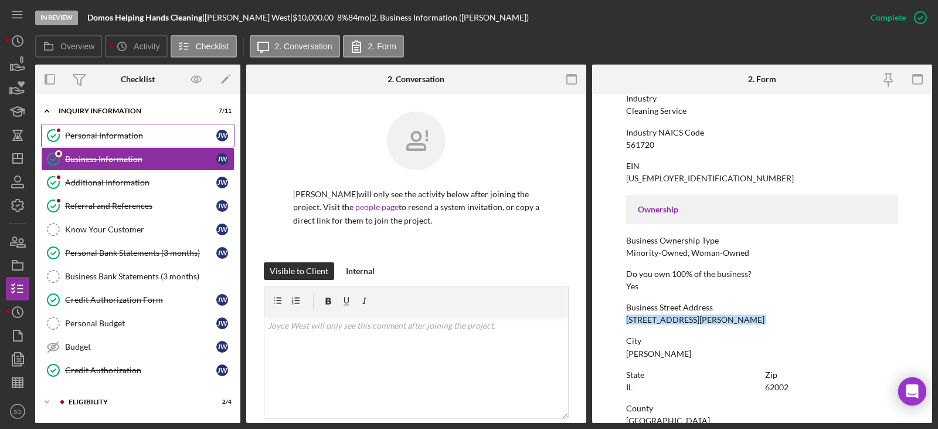
click at [92, 142] on link "Personal Information Personal Information J W" at bounding box center [137, 135] width 193 height 23
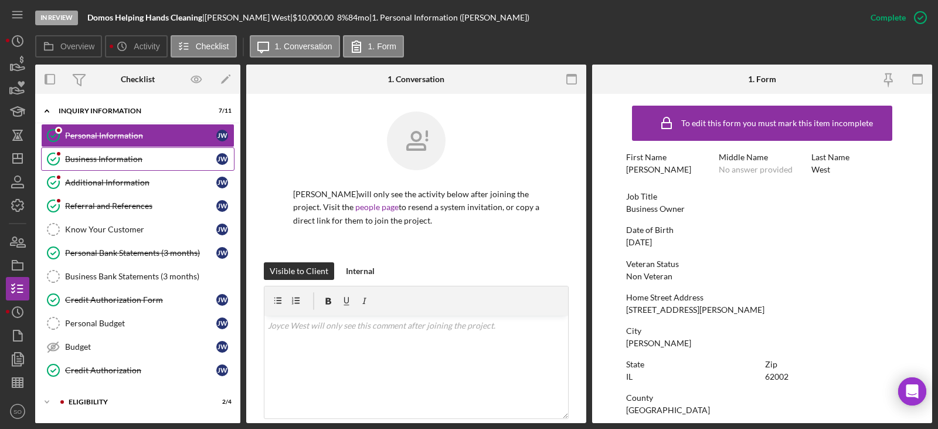
click at [109, 157] on div "Business Information" at bounding box center [140, 158] width 151 height 9
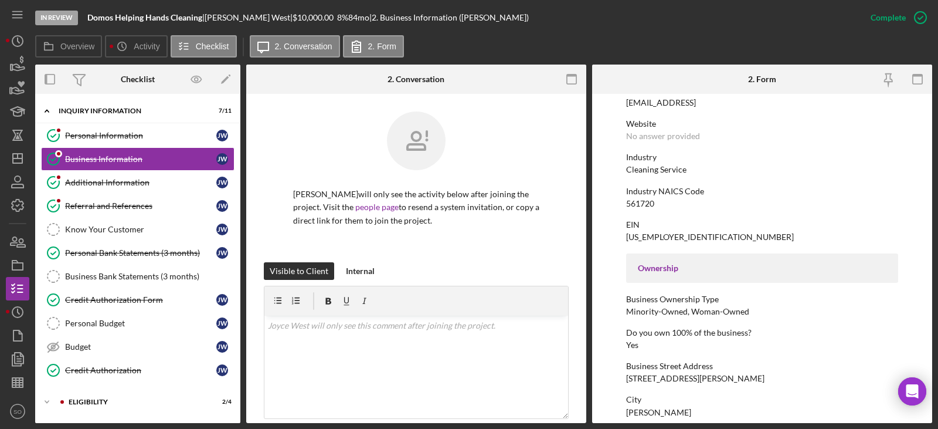
scroll to position [352, 0]
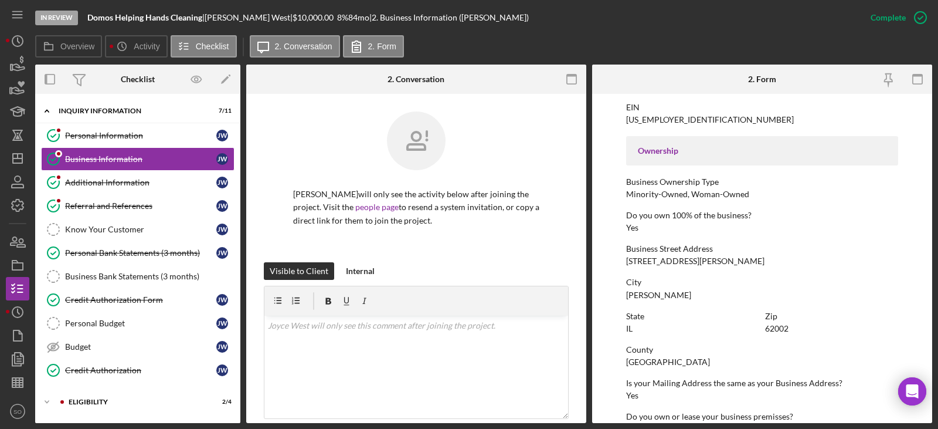
click at [664, 365] on div "Madison County" at bounding box center [668, 361] width 84 height 9
copy div "Madison County"
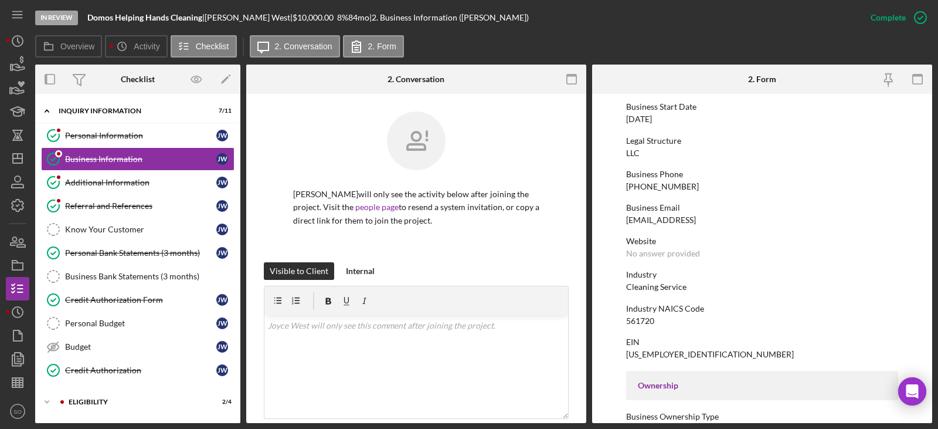
scroll to position [0, 0]
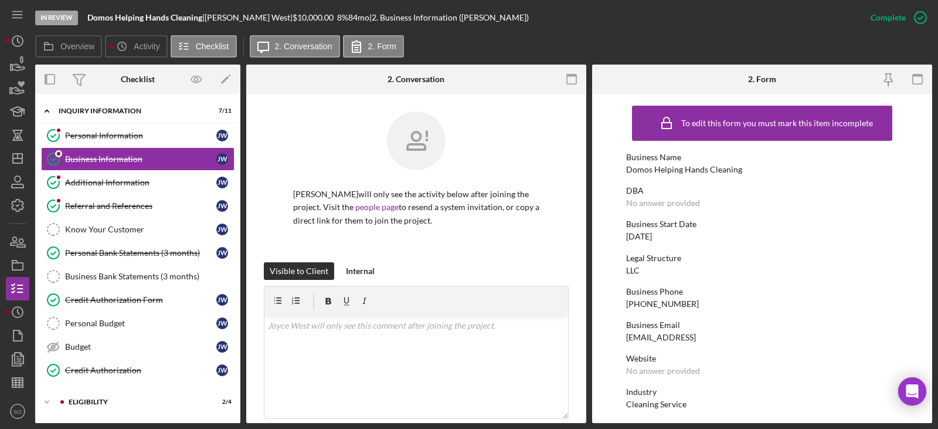
click at [658, 168] on div "Domos Helping Hands Cleaning" at bounding box center [684, 169] width 116 height 9
copy div "Domos Helping Hands Cleaning"
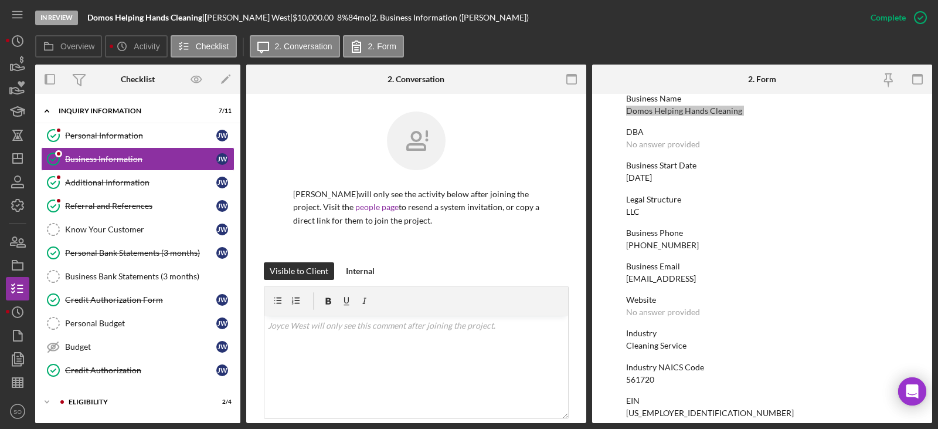
scroll to position [117, 0]
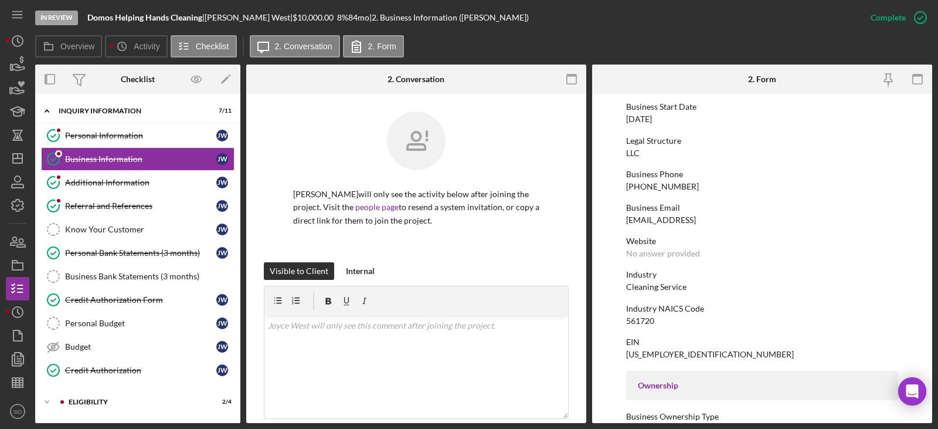
click at [650, 362] on div "To edit this form you must mark this item incomplete Business Name Domos Helpin…" at bounding box center [762, 418] width 272 height 872
click at [648, 356] on div "93-4844627" at bounding box center [710, 353] width 168 height 9
copy div "93-4844627"
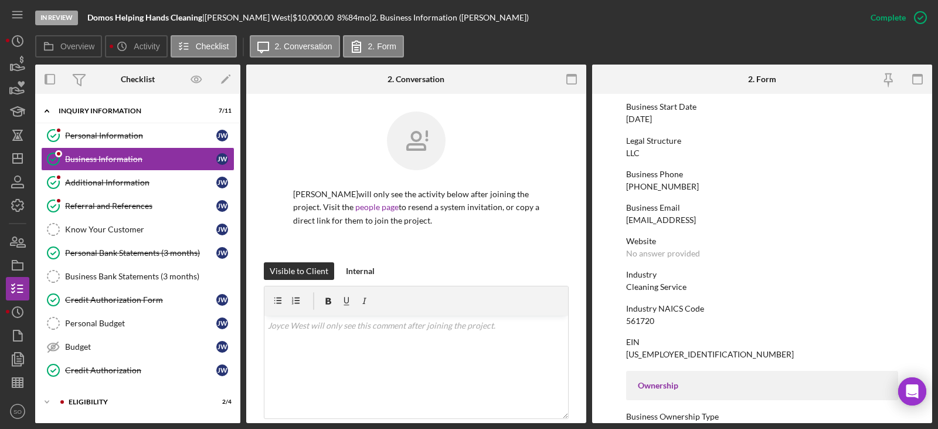
click at [640, 323] on div "561720" at bounding box center [640, 320] width 28 height 9
copy div "561720"
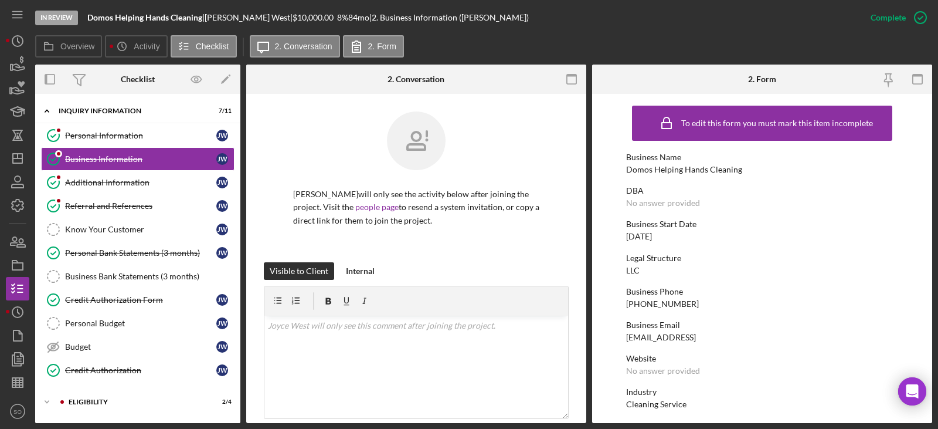
click at [637, 235] on div "12/13/2023" at bounding box center [639, 236] width 26 height 9
copy div "12/13/2023"
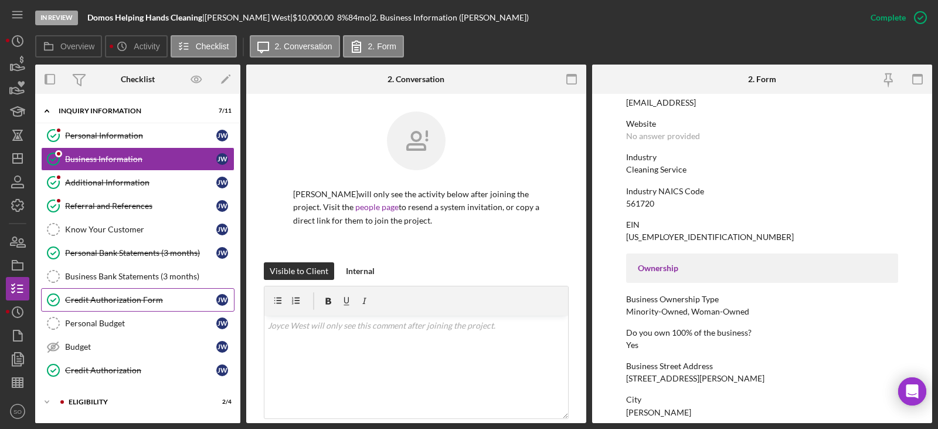
scroll to position [103, 0]
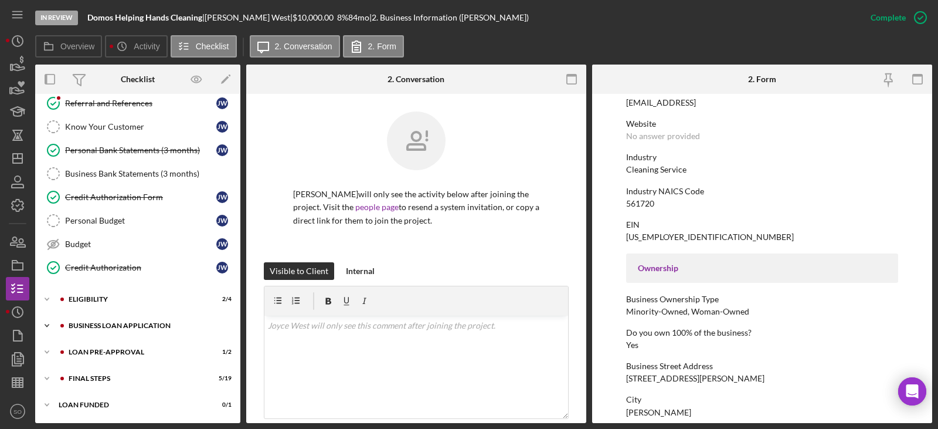
click at [149, 322] on div "BUSINESS LOAN APPLICATION" at bounding box center [147, 325] width 157 height 7
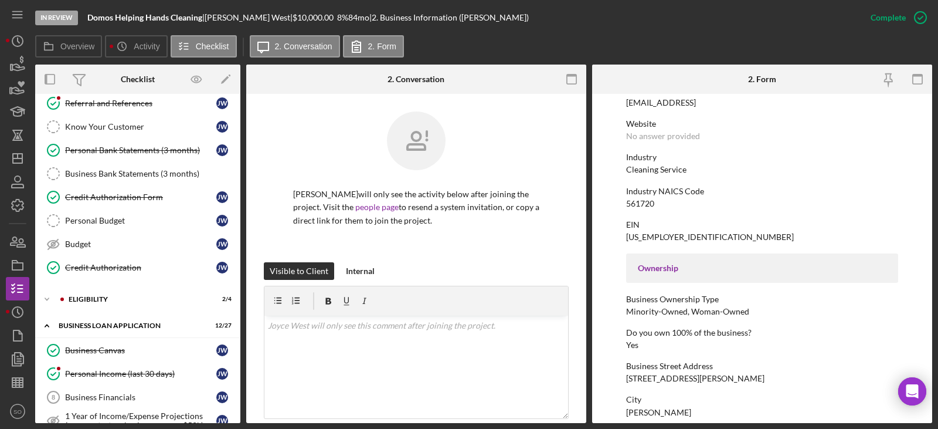
click at [650, 172] on div "Cleaning Service" at bounding box center [656, 169] width 60 height 9
copy div "Cleaning Service"
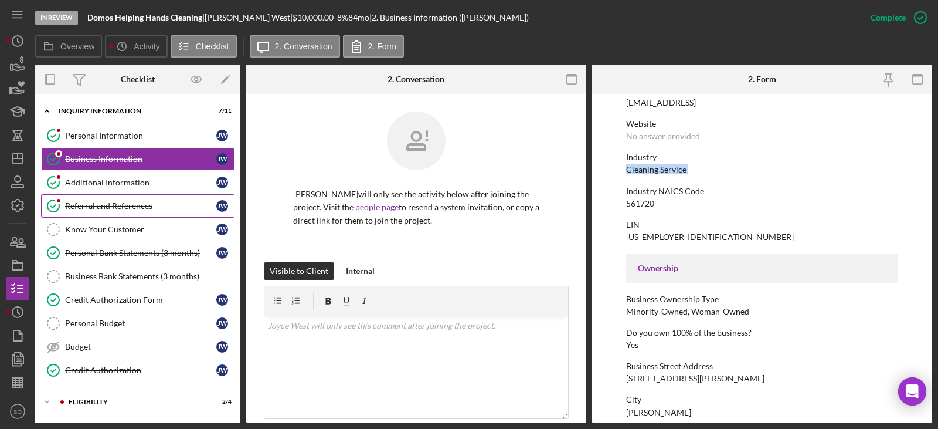
drag, startPoint x: 120, startPoint y: 177, endPoint x: 141, endPoint y: 211, distance: 40.3
click at [120, 178] on div "Additional Information" at bounding box center [140, 182] width 151 height 9
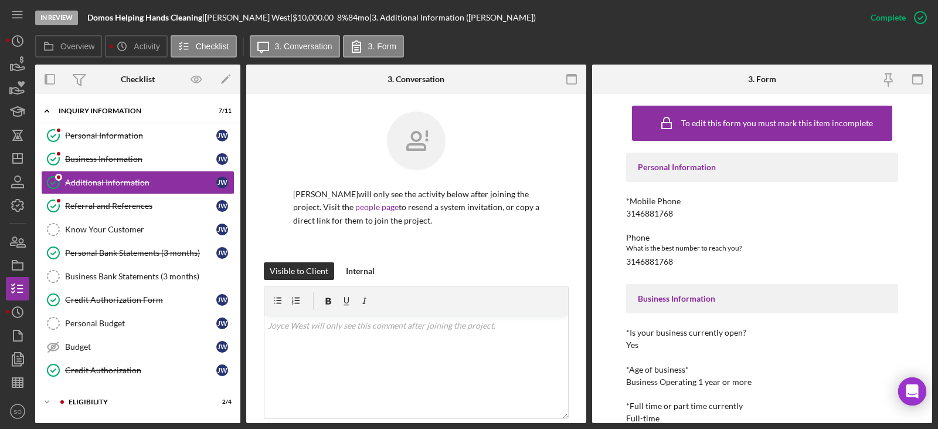
scroll to position [117, 0]
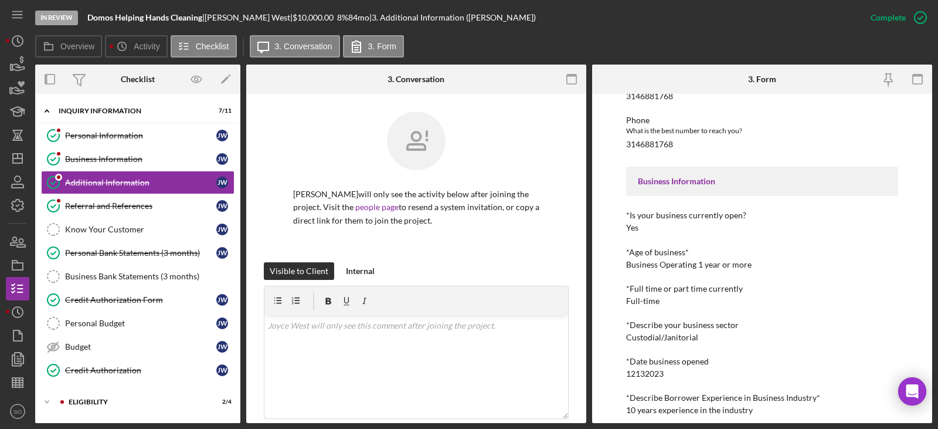
click at [700, 410] on div "10 years experience in the industry" at bounding box center [689, 409] width 127 height 9
copy div "10 years experience in the industry"
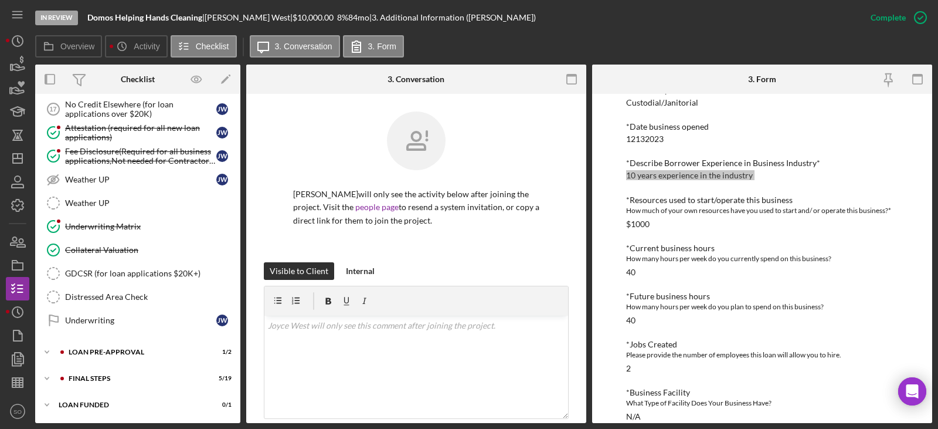
scroll to position [625, 0]
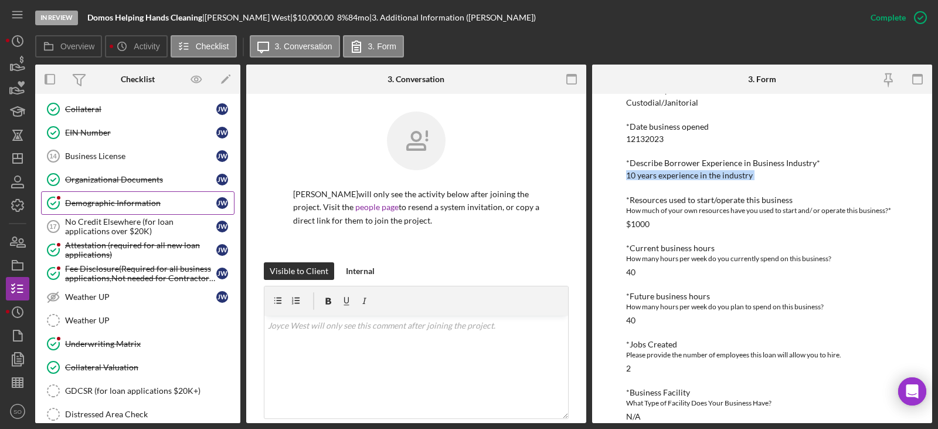
click at [114, 211] on link "Demographic Information Demographic Information J W" at bounding box center [137, 202] width 193 height 23
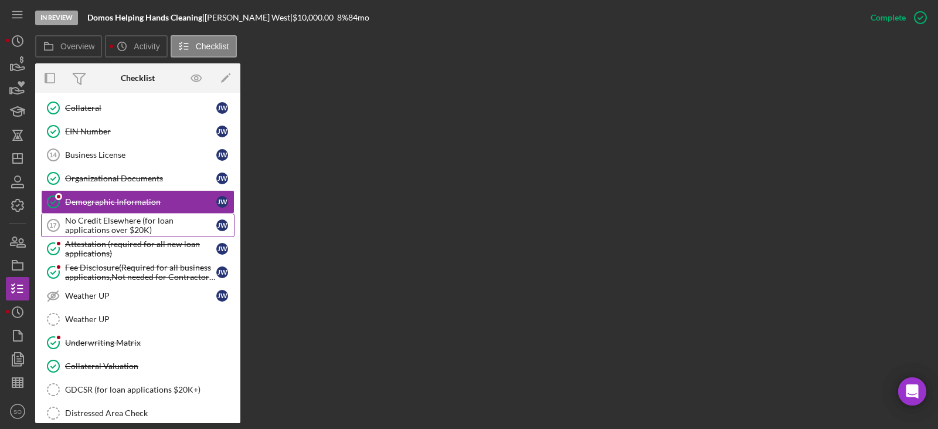
click at [137, 220] on div "No Credit Elsewhere (for loan applications over $20K)" at bounding box center [140, 225] width 151 height 19
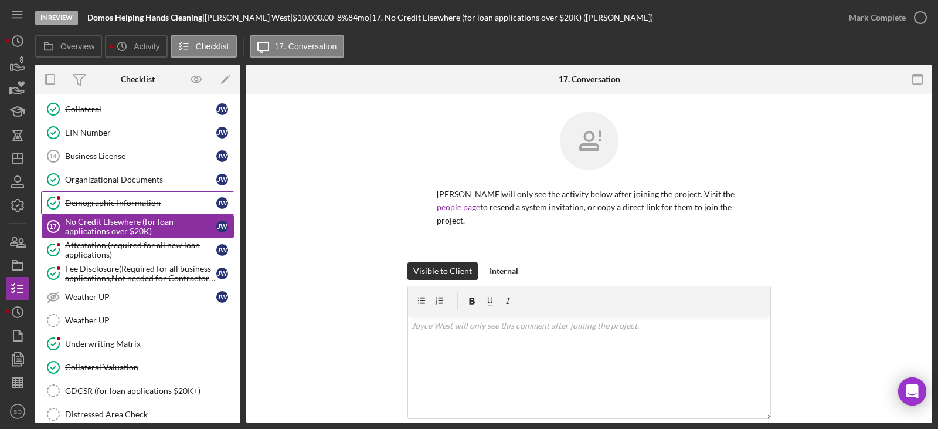
click at [133, 205] on div "Demographic Information" at bounding box center [140, 202] width 151 height 9
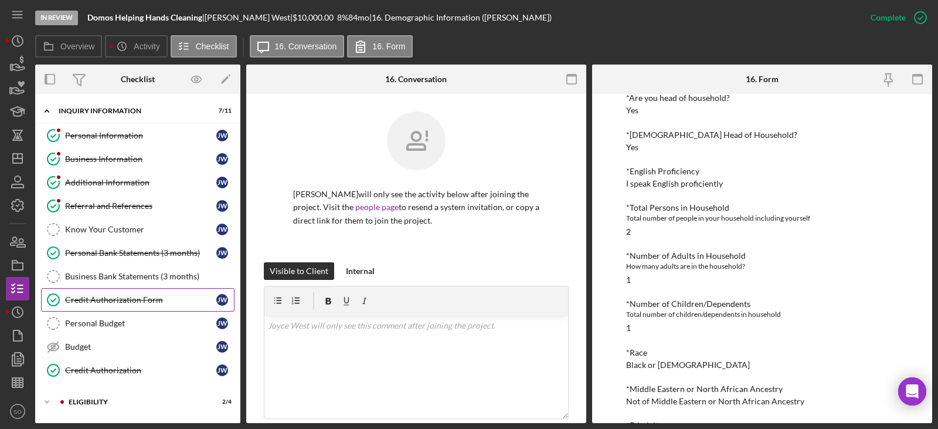
click at [106, 305] on link "Credit Authorization Form Credit Authorization Form J W" at bounding box center [137, 299] width 193 height 23
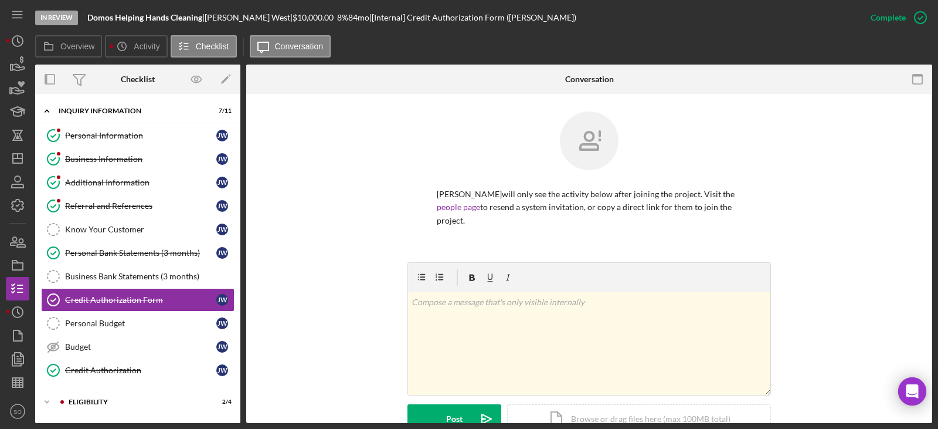
scroll to position [293, 0]
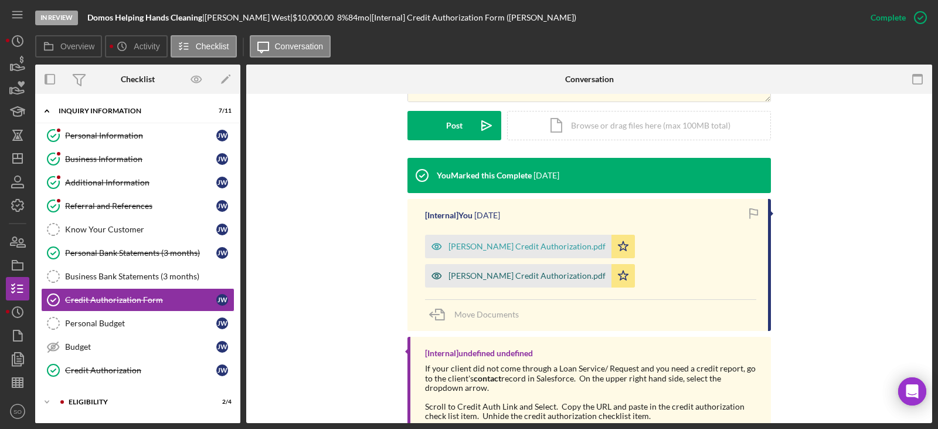
click at [477, 271] on div "Jennifer Mason Credit Authorization.pdf" at bounding box center [527, 275] width 157 height 9
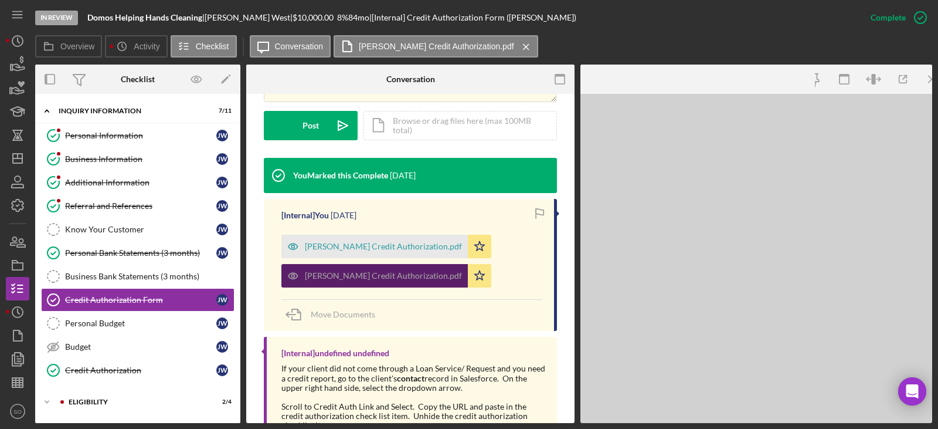
scroll to position [306, 0]
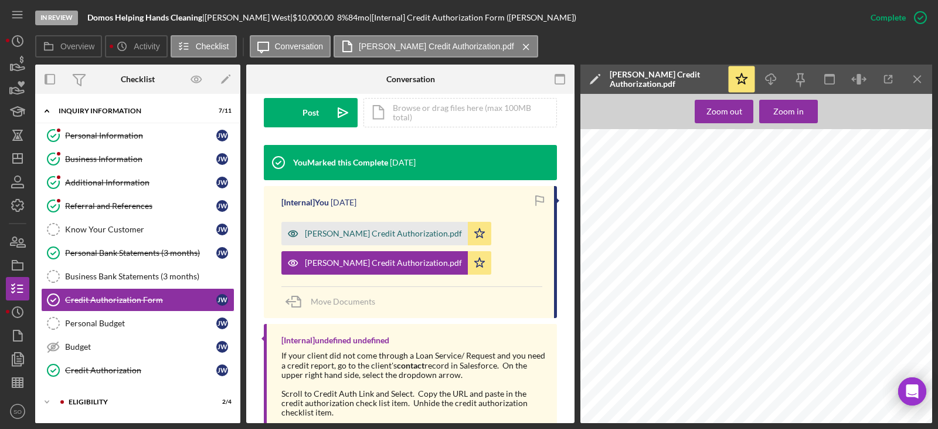
click at [396, 238] on div "Joyce West Credit Authorization.pdf" at bounding box center [383, 233] width 157 height 9
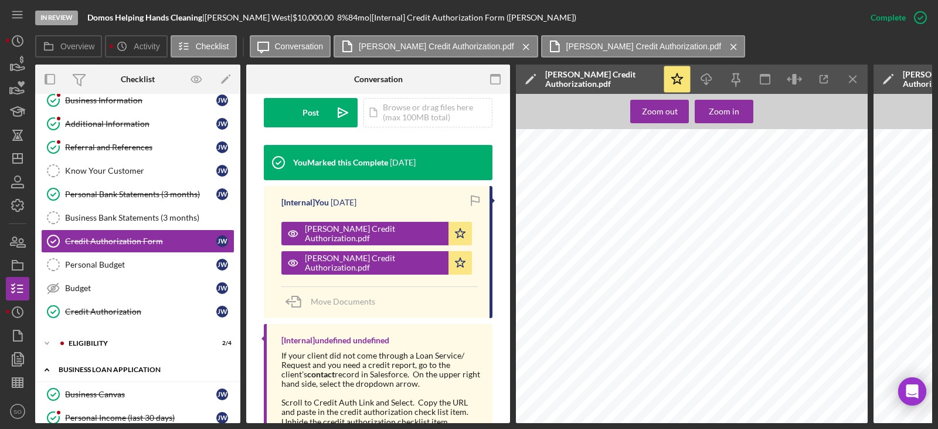
scroll to position [176, 0]
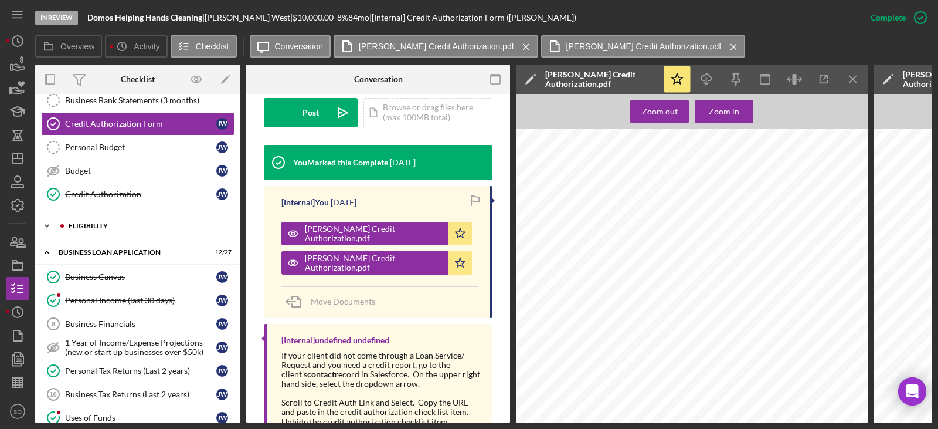
click at [91, 226] on div "ELIGIBILITY" at bounding box center [147, 225] width 157 height 7
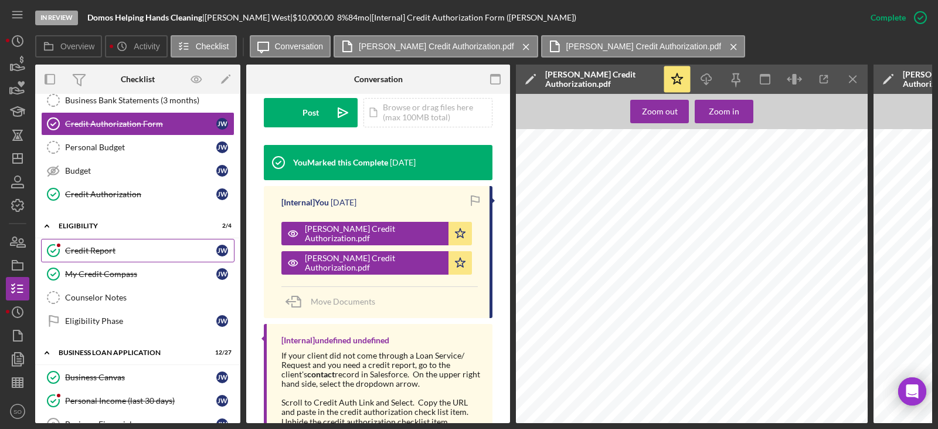
click at [91, 250] on div "Credit Report" at bounding box center [140, 250] width 151 height 9
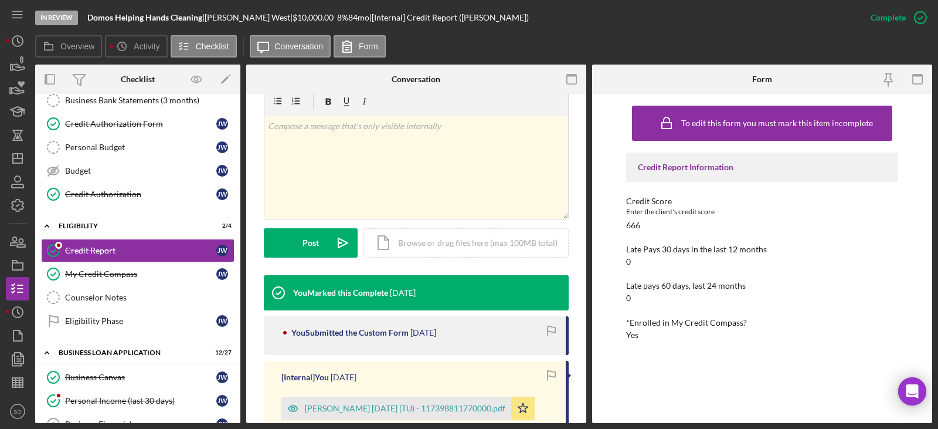
scroll to position [293, 0]
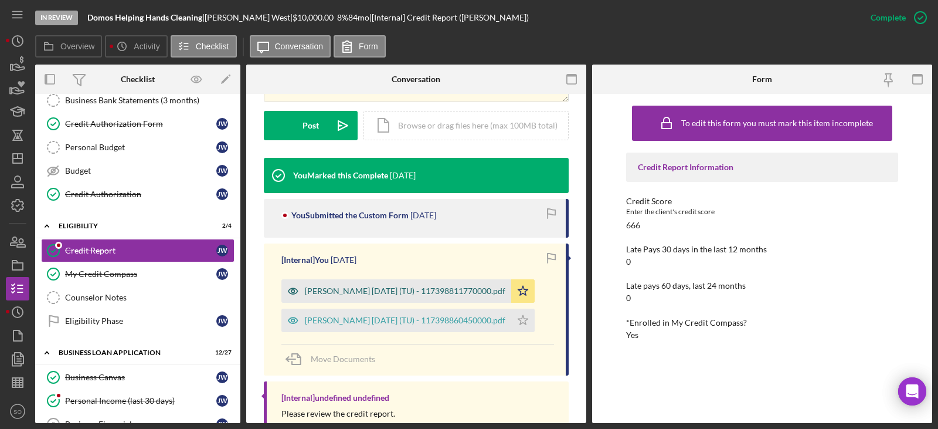
click at [393, 289] on div "West, Joyce 2025-08-12 (TU) - 117398811770000.pdf" at bounding box center [405, 290] width 201 height 9
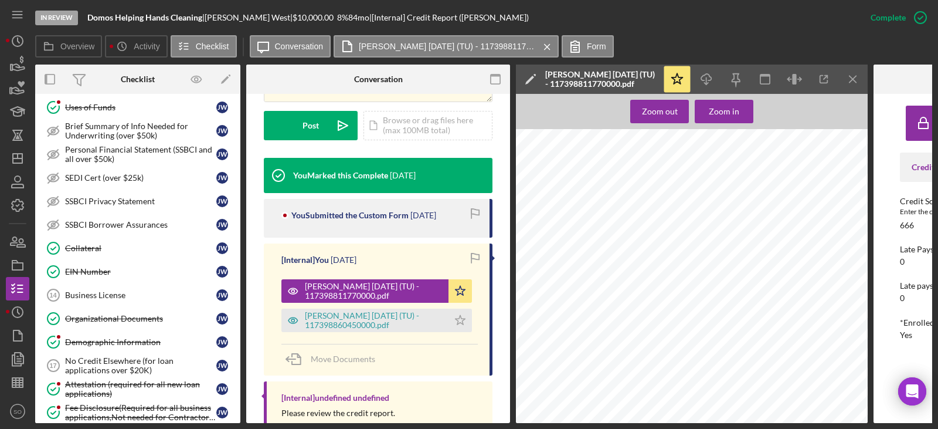
scroll to position [645, 0]
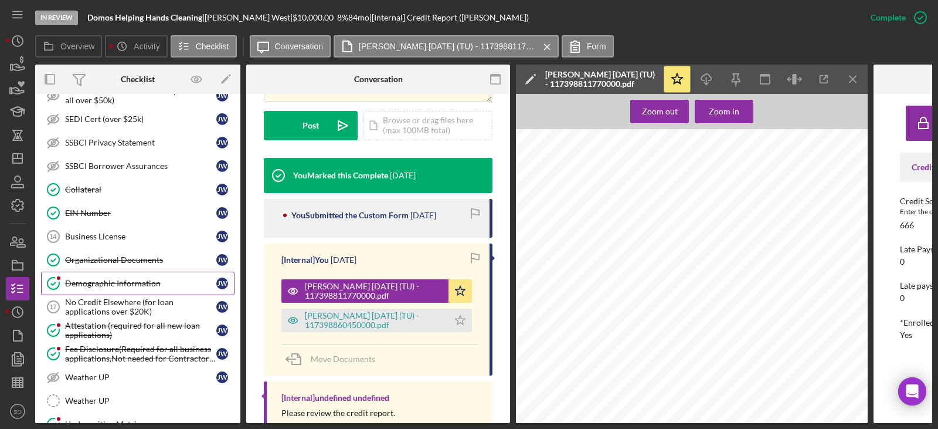
drag, startPoint x: 145, startPoint y: 283, endPoint x: 155, endPoint y: 290, distance: 12.2
click at [145, 283] on div "Demographic Information" at bounding box center [140, 283] width 151 height 9
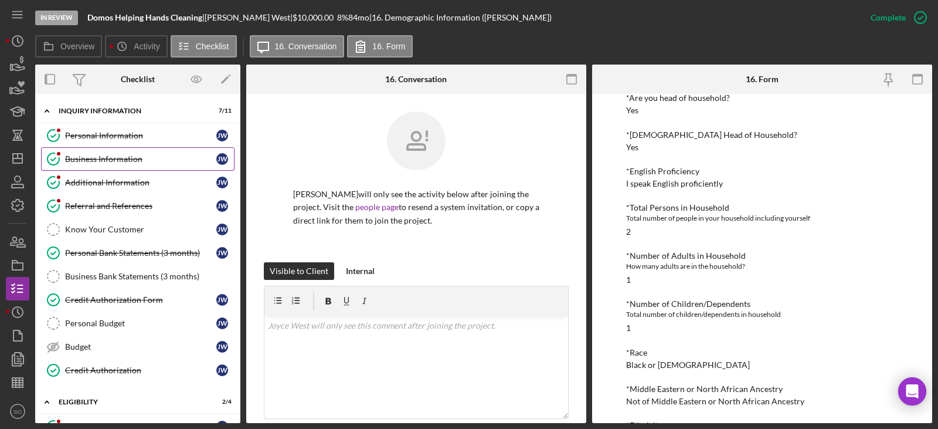
click at [126, 157] on div "Business Information" at bounding box center [140, 158] width 151 height 9
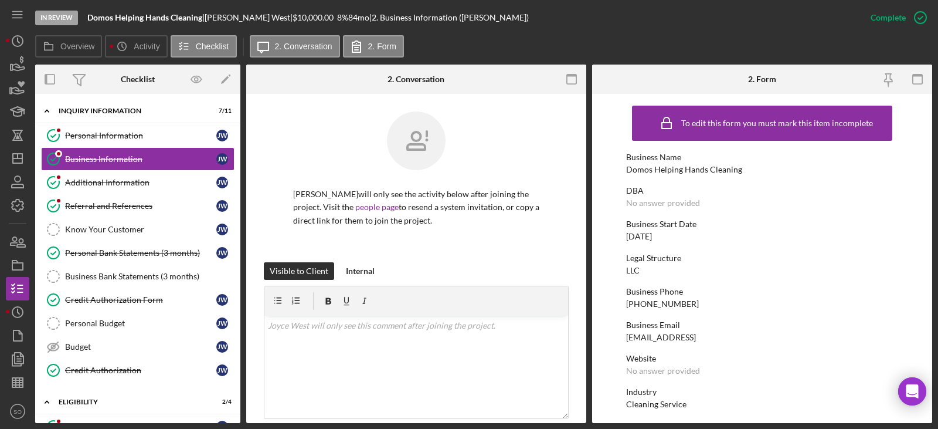
click at [647, 169] on div "Domos Helping Hands Cleaning" at bounding box center [684, 169] width 116 height 9
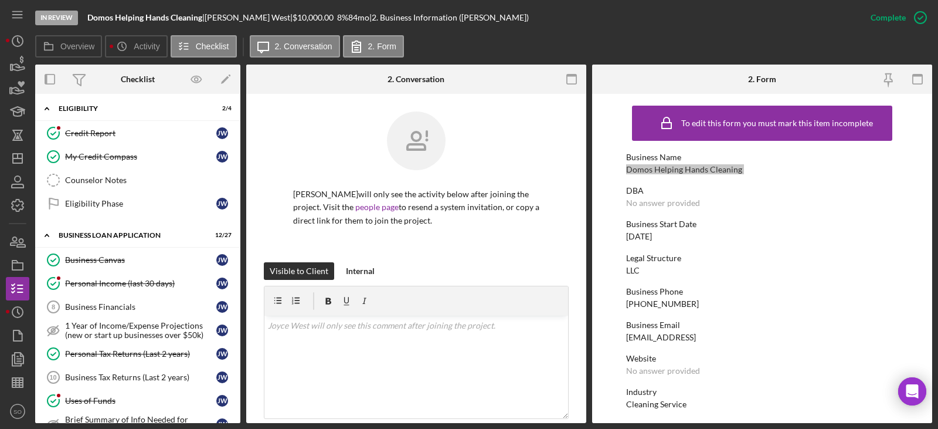
scroll to position [59, 0]
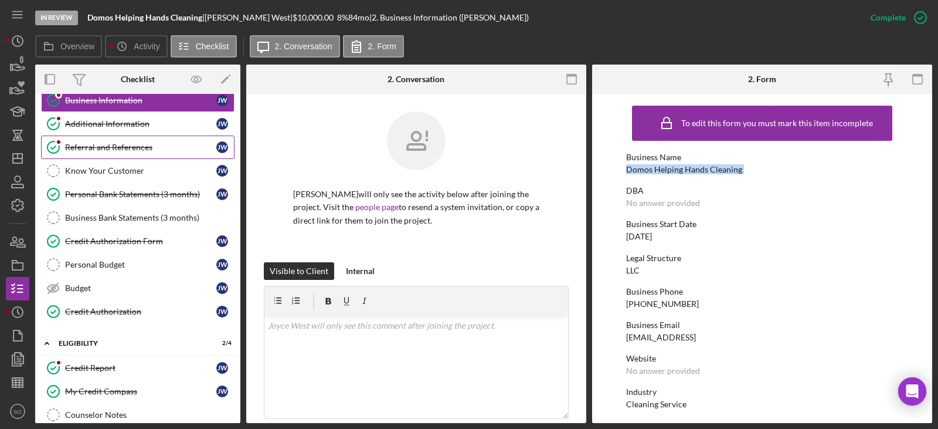
click at [140, 152] on link "Referral and References Referral and References J W" at bounding box center [137, 146] width 193 height 23
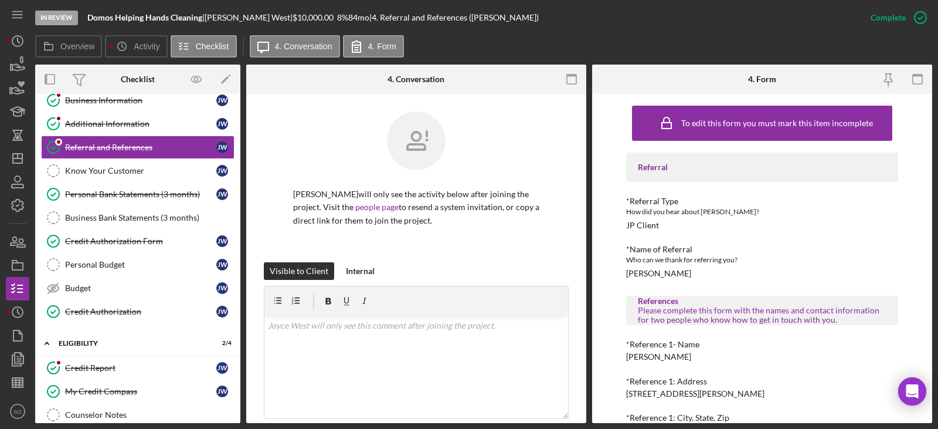
scroll to position [59, 0]
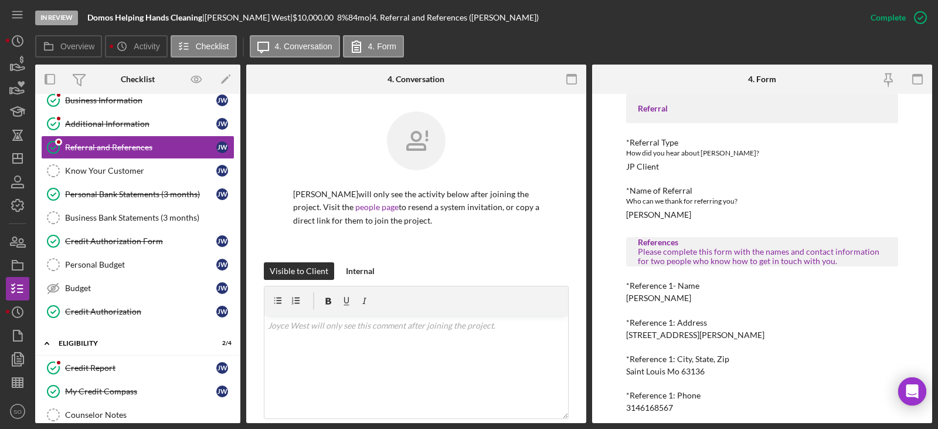
click at [660, 296] on div "Avery West" at bounding box center [658, 297] width 65 height 9
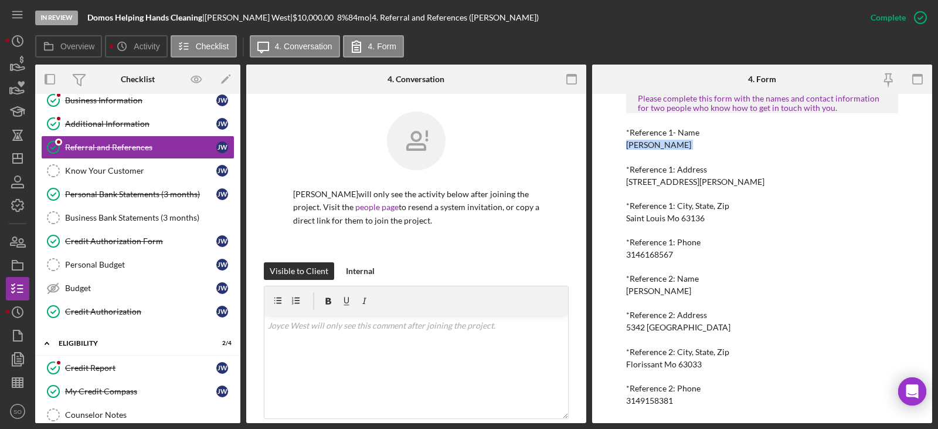
click at [647, 259] on div "3146168567" at bounding box center [649, 254] width 47 height 9
click at [671, 296] on div "Referral *Referral Type How did you hear about Justine PETERSEN? JP Client *Nam…" at bounding box center [762, 173] width 272 height 464
click at [669, 292] on div "Shawn Jackson" at bounding box center [658, 290] width 65 height 9
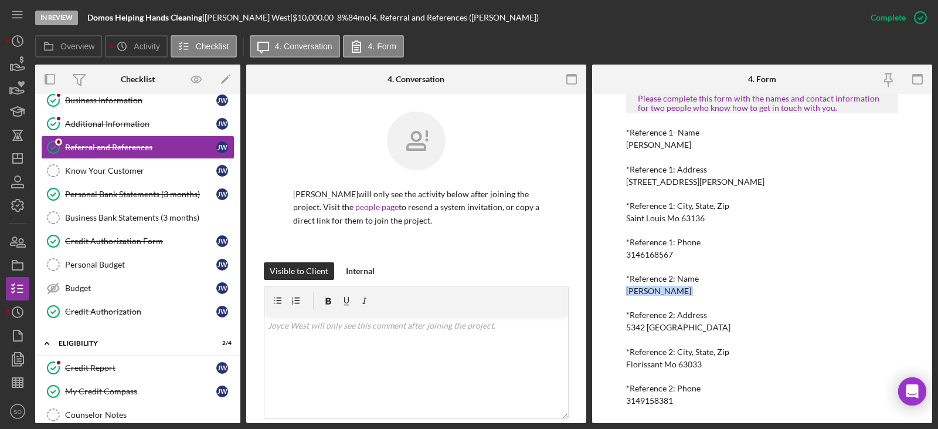
click at [669, 292] on div "Shawn Jackson" at bounding box center [658, 290] width 65 height 9
click at [661, 401] on div "3149158381" at bounding box center [649, 400] width 47 height 9
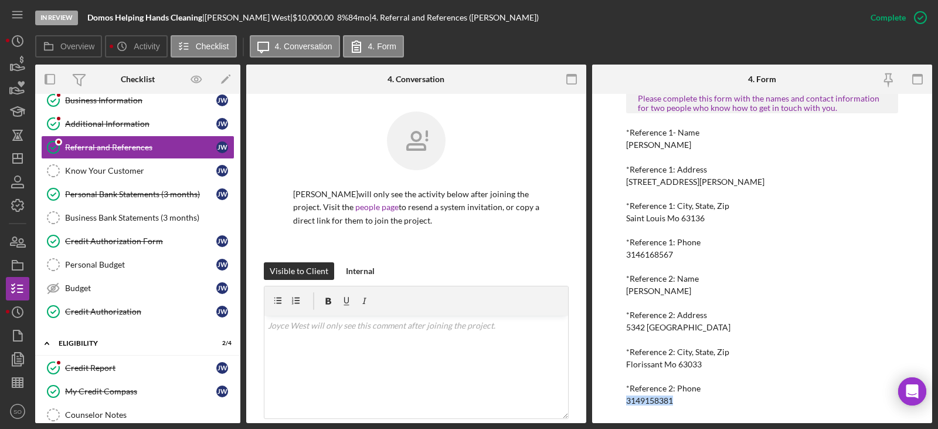
click at [661, 401] on div "3149158381" at bounding box center [649, 400] width 47 height 9
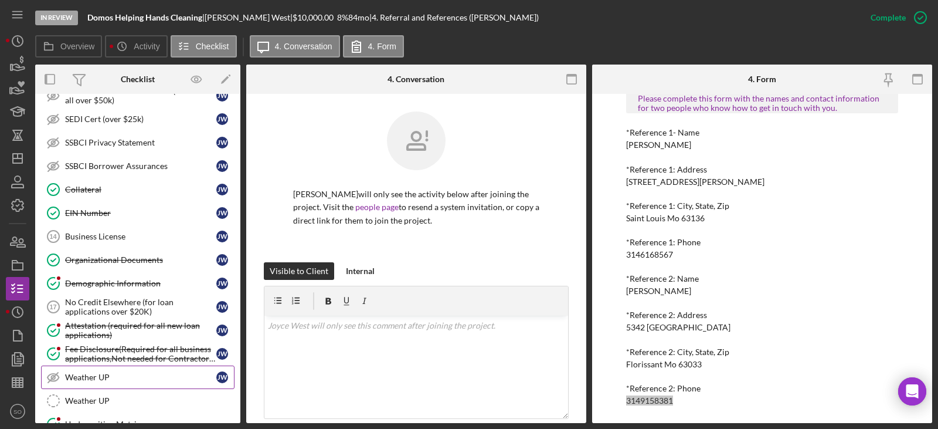
scroll to position [821, 0]
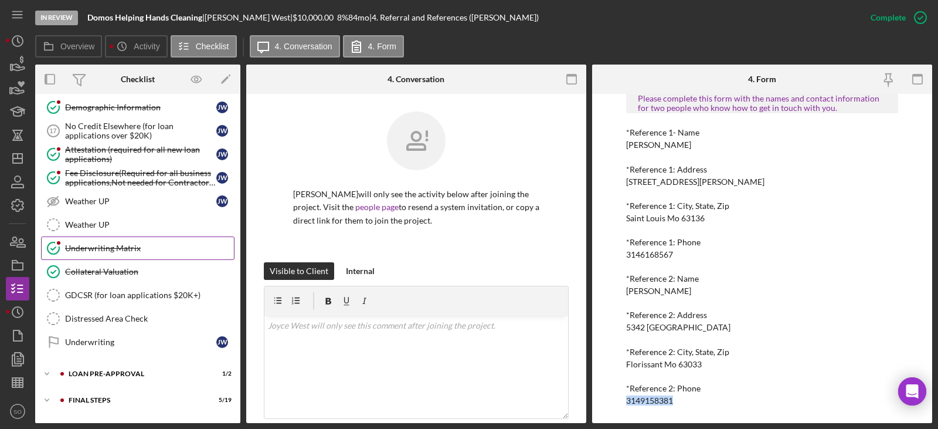
drag, startPoint x: 114, startPoint y: 250, endPoint x: 120, endPoint y: 257, distance: 8.8
click at [114, 250] on div "Underwriting Matrix" at bounding box center [149, 247] width 169 height 9
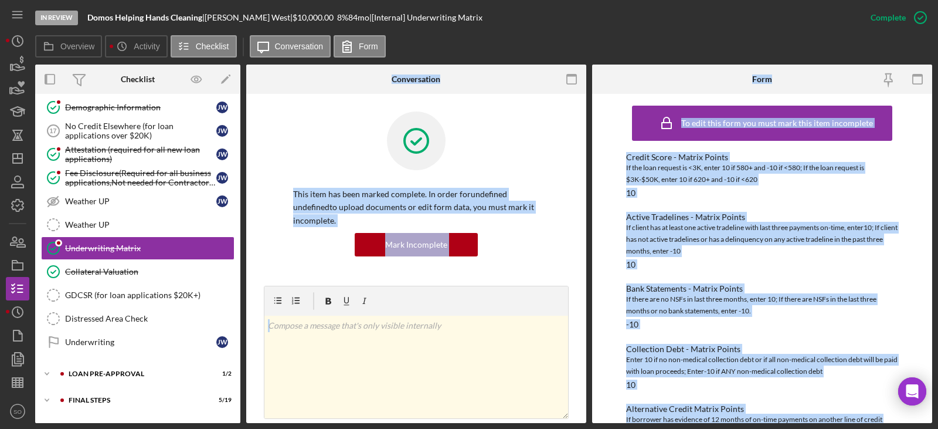
click at [607, 332] on div "To edit this form you must mark this item incomplete Credit Score - Matrix Poin…" at bounding box center [762, 258] width 340 height 329
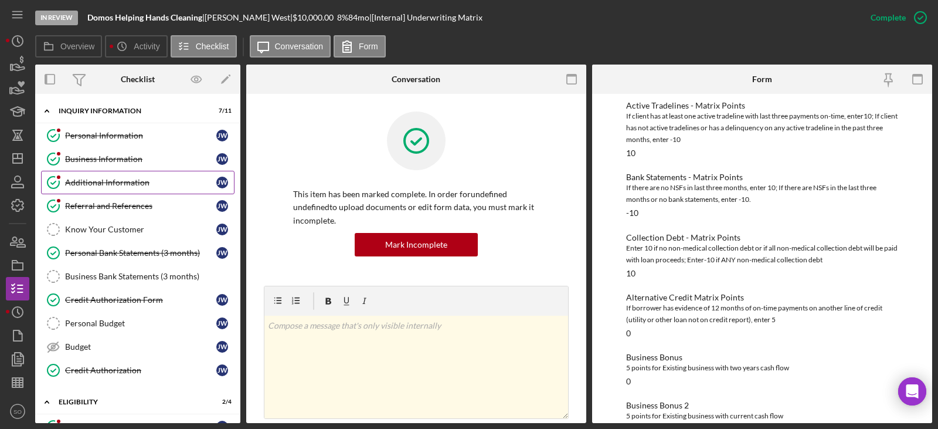
click at [96, 162] on div "Business Information" at bounding box center [140, 158] width 151 height 9
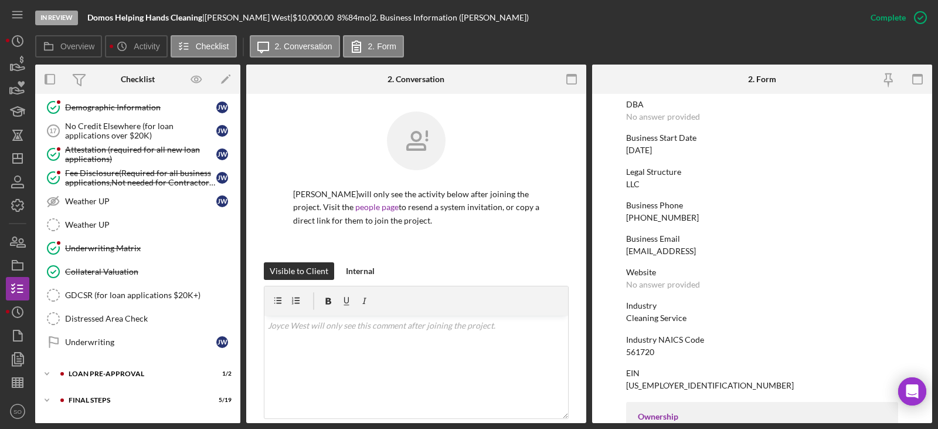
scroll to position [843, 0]
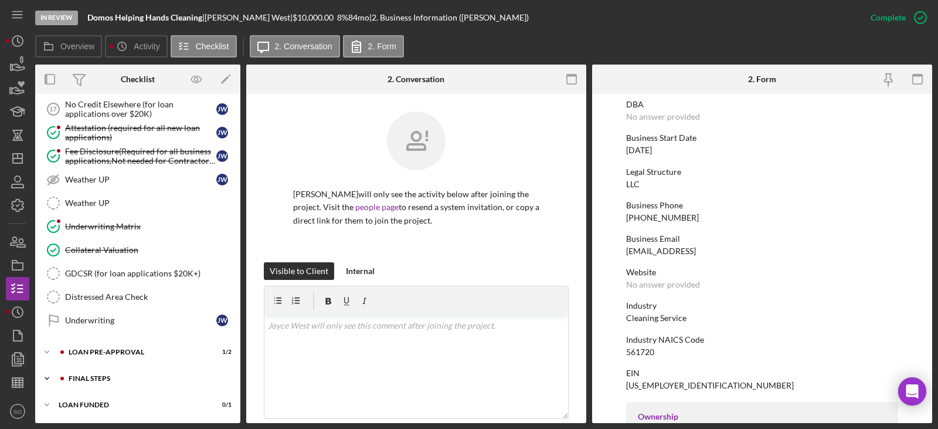
click at [121, 374] on div "Icon/Expander FINAL STEPS 5 / 19" at bounding box center [137, 377] width 205 height 23
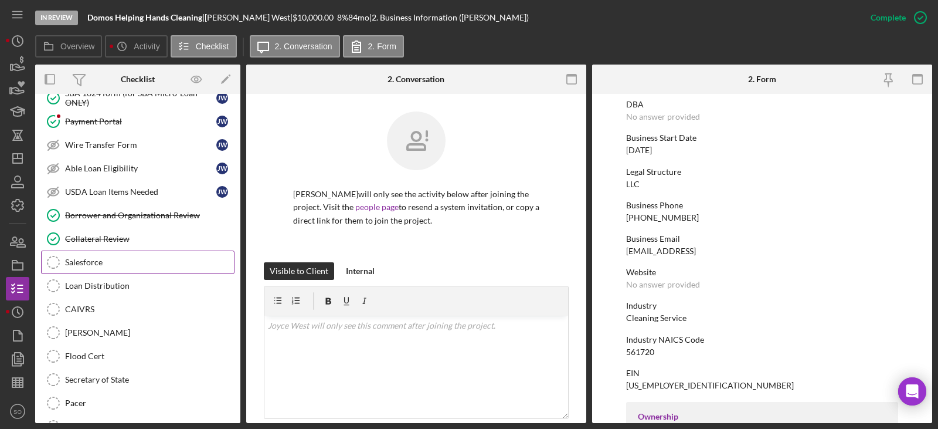
click at [90, 269] on link "Salesforce Salesforce" at bounding box center [137, 261] width 193 height 23
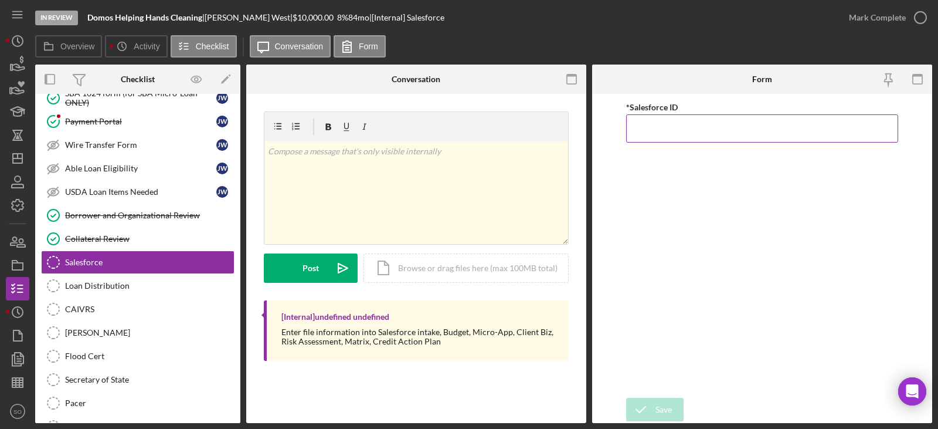
click at [644, 124] on input "*Salesforce ID" at bounding box center [762, 128] width 272 height 28
paste input "a0wPC000002GxhJYAS"
type input "a0wPC000002GxhJYAS"
click at [663, 410] on div "Save" at bounding box center [664, 409] width 16 height 23
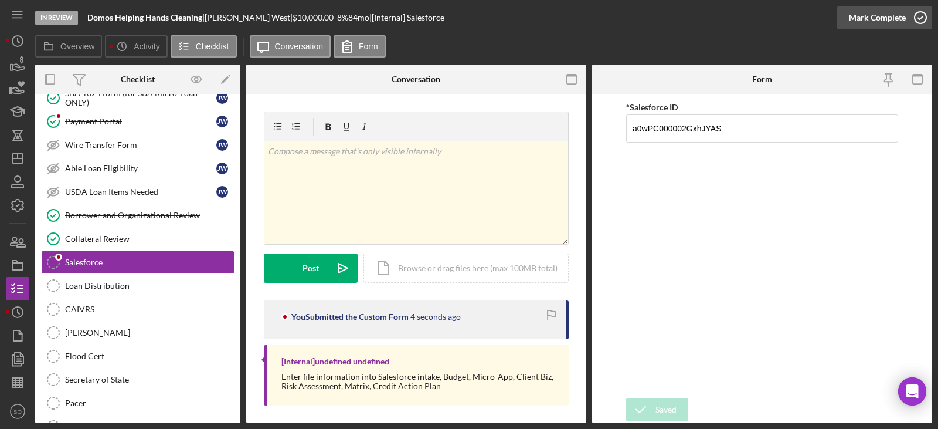
click at [859, 16] on div "Mark Complete" at bounding box center [877, 17] width 57 height 23
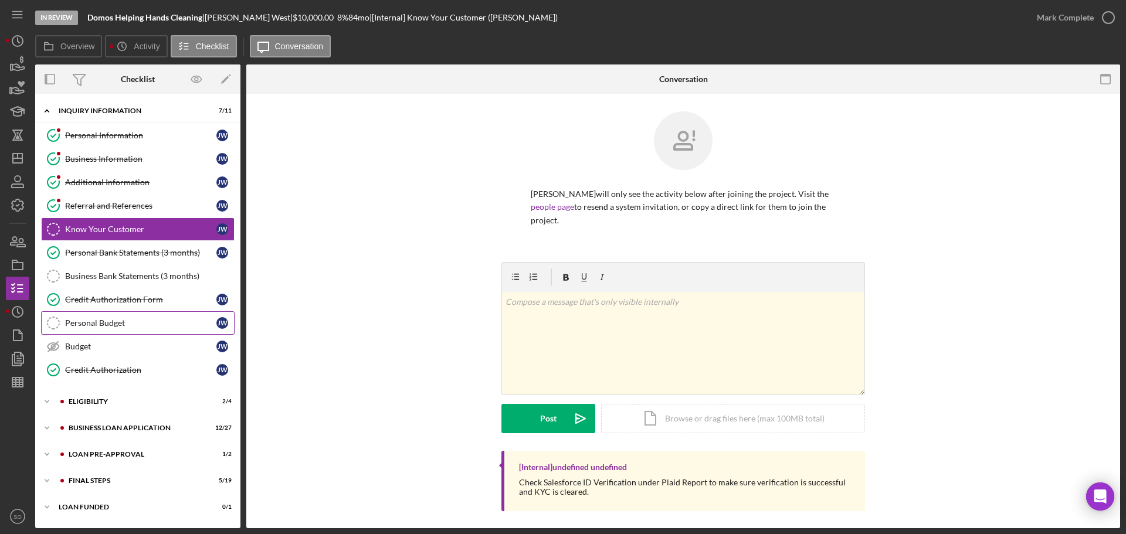
click at [125, 310] on link "Credit Authorization Form Credit Authorization Form J W" at bounding box center [137, 299] width 193 height 23
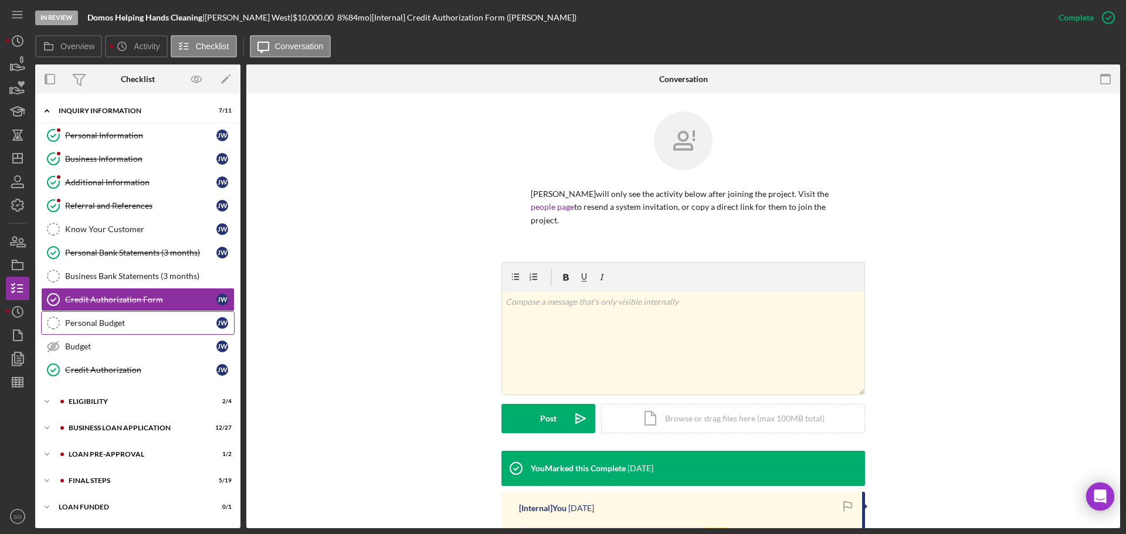
click at [123, 316] on link "Personal Budget Personal Budget J W" at bounding box center [137, 322] width 193 height 23
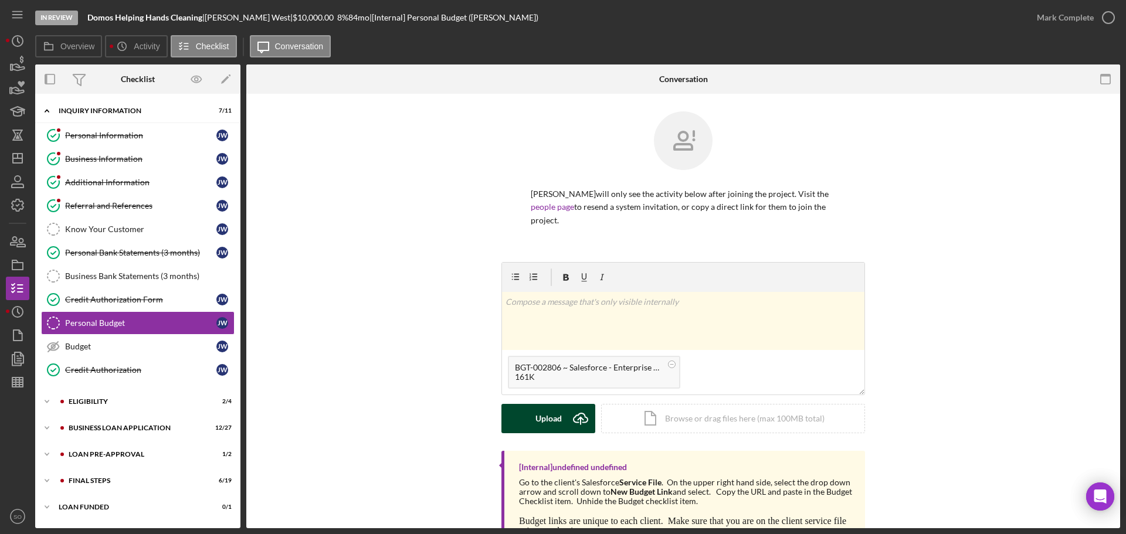
click at [535, 405] on div "Upload" at bounding box center [548, 418] width 26 height 29
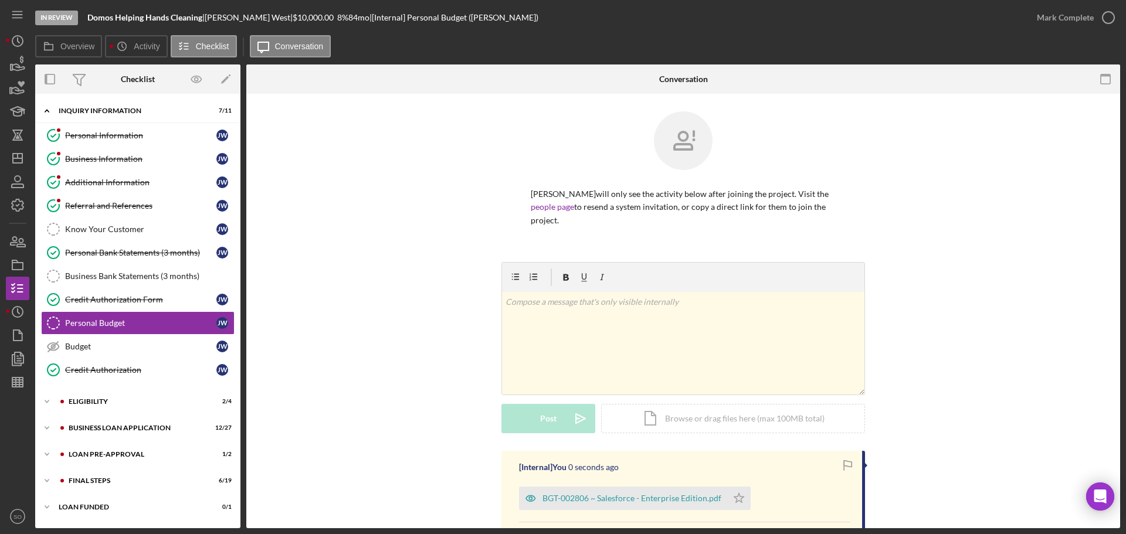
scroll to position [117, 0]
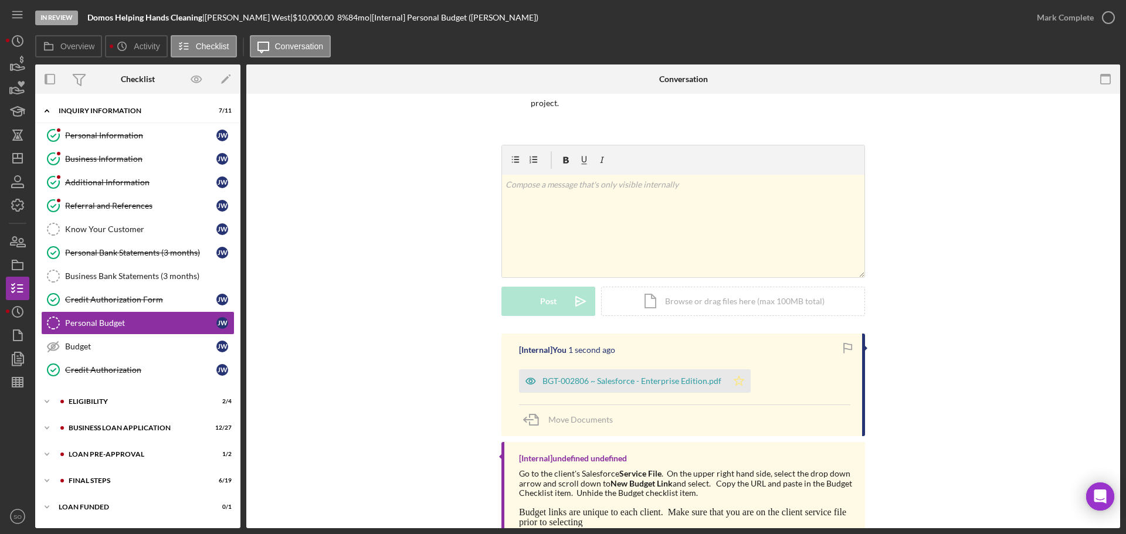
click at [734, 374] on icon "Icon/Star" at bounding box center [738, 380] width 23 height 23
click at [1070, 21] on div "Mark Complete" at bounding box center [1065, 17] width 57 height 23
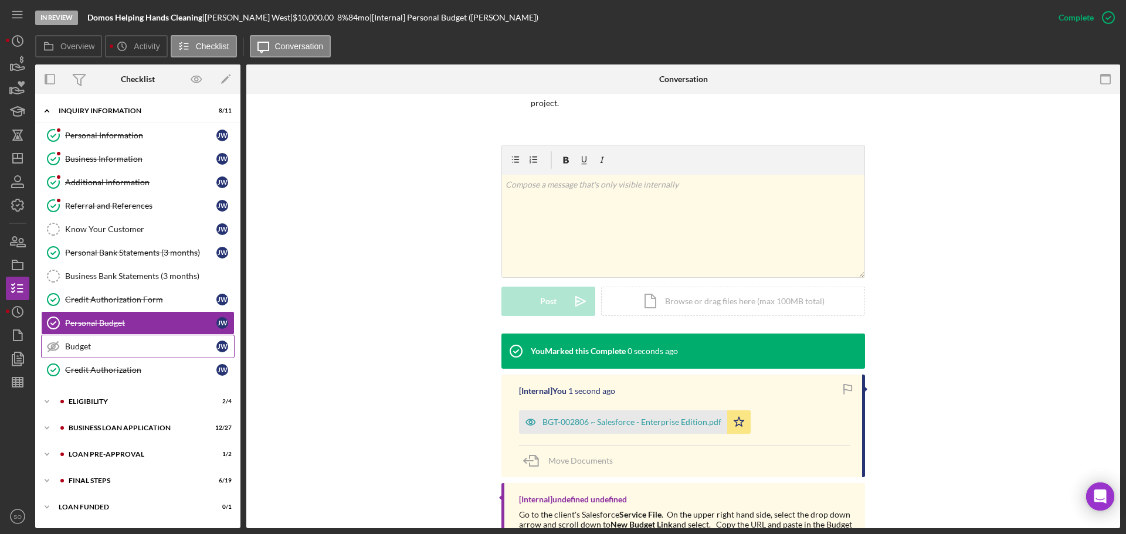
click at [93, 335] on link "Budget Budget J W" at bounding box center [137, 346] width 193 height 23
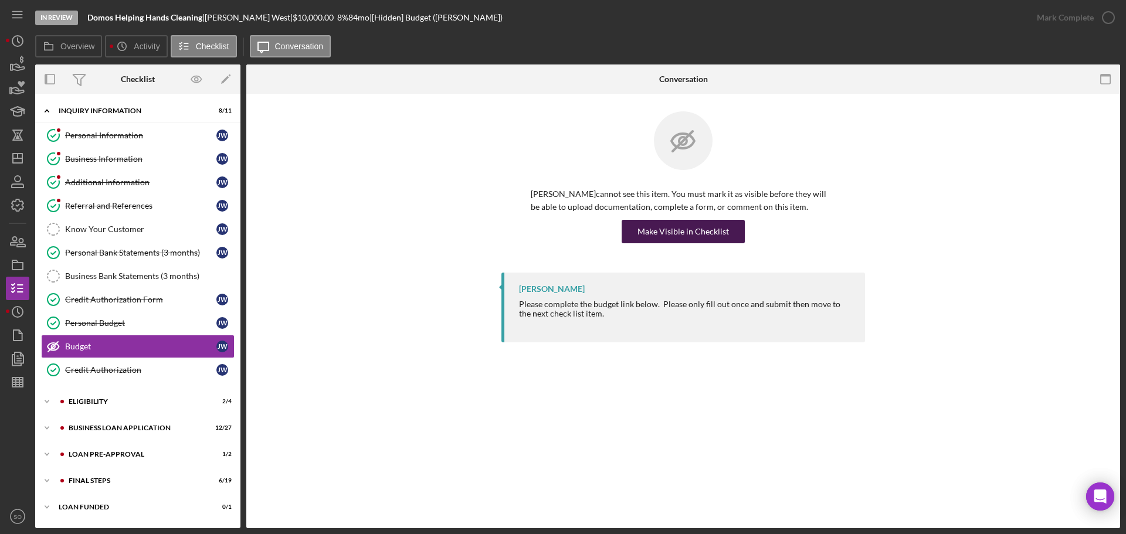
click at [677, 235] on div "Make Visible in Checklist" at bounding box center [682, 231] width 91 height 23
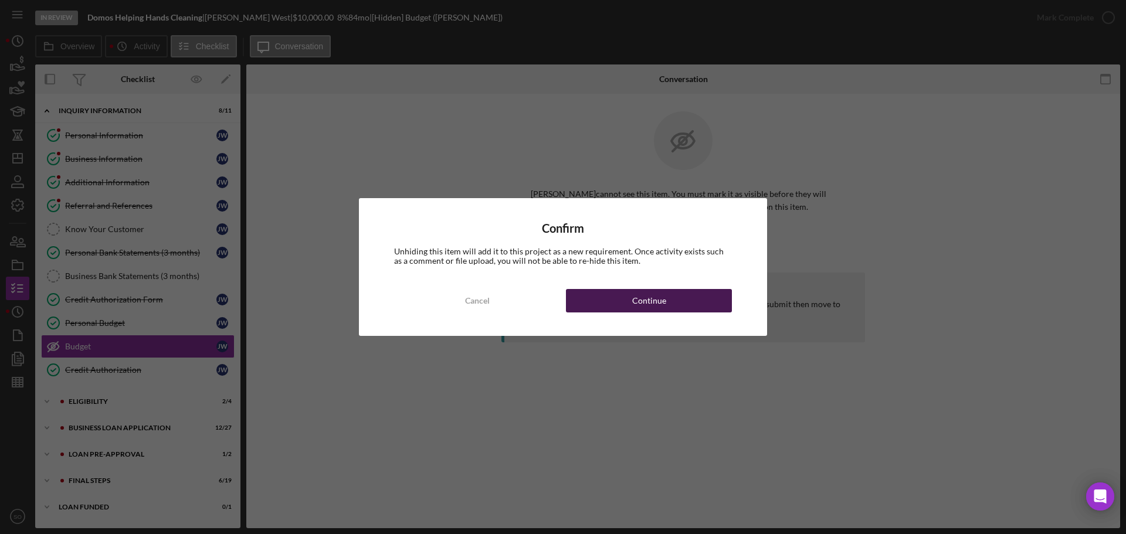
click at [692, 300] on button "Continue" at bounding box center [649, 300] width 166 height 23
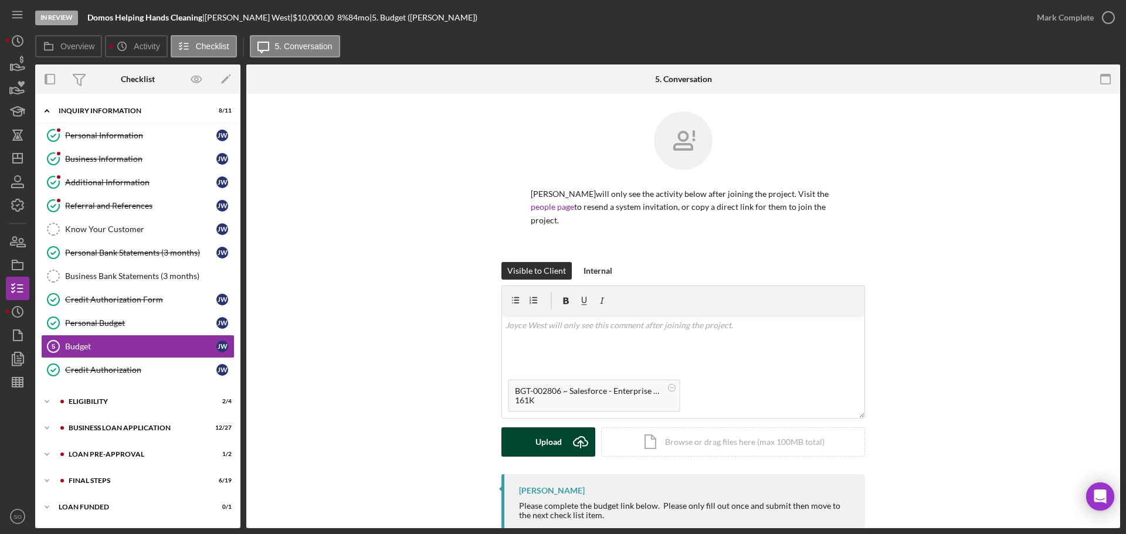
click at [538, 437] on div "Upload" at bounding box center [548, 441] width 26 height 29
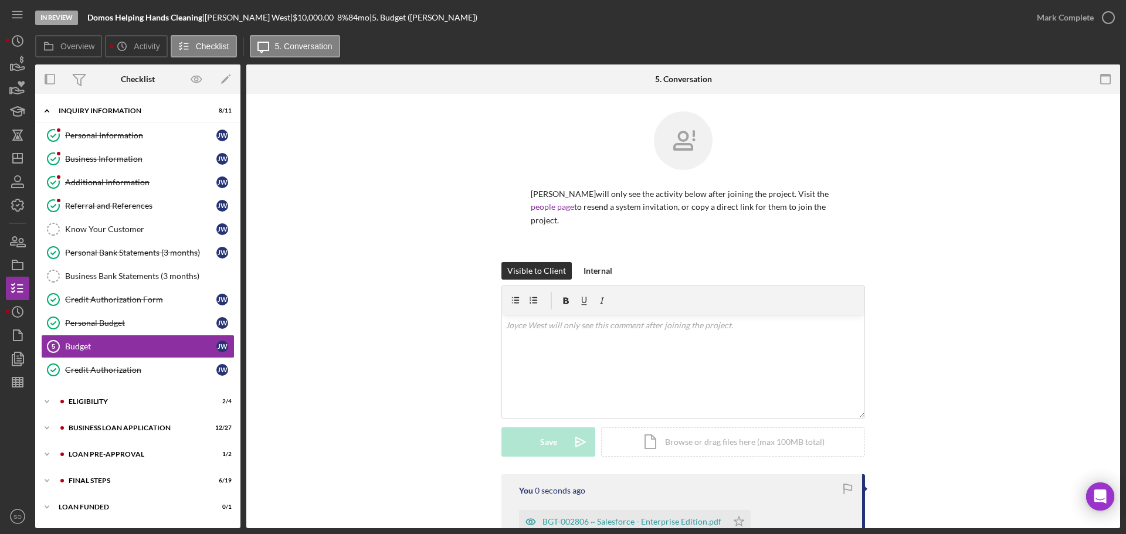
scroll to position [117, 0]
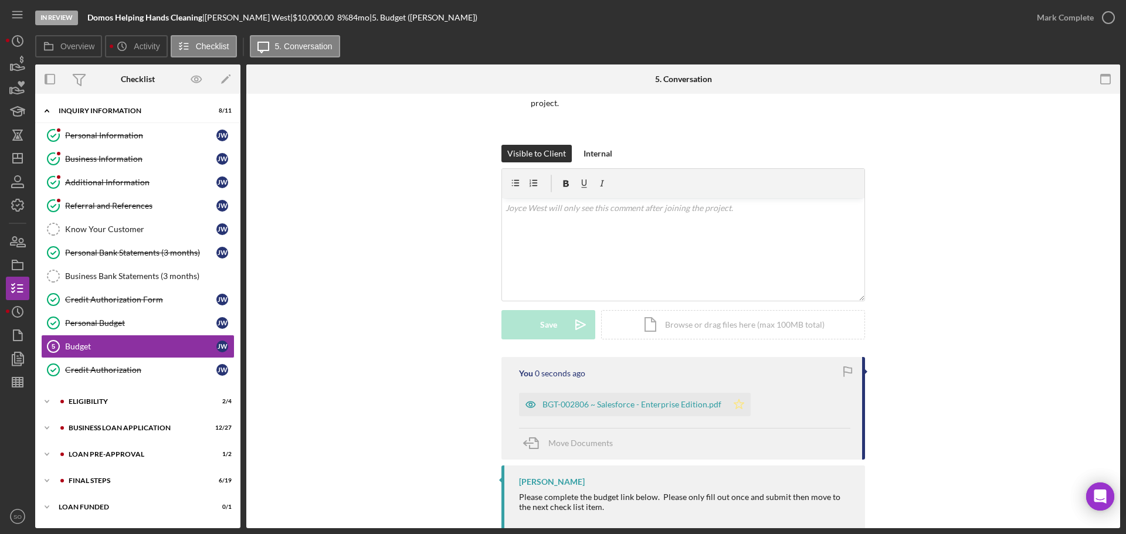
click at [739, 393] on icon "Icon/Star" at bounding box center [738, 404] width 23 height 23
click at [1070, 22] on div "Mark Complete" at bounding box center [1065, 17] width 57 height 23
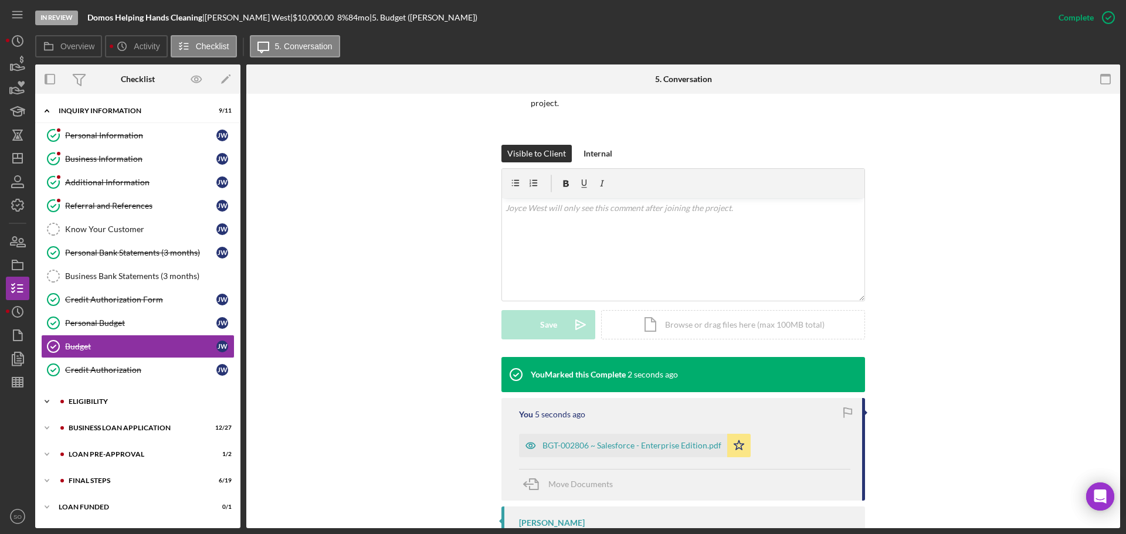
click at [83, 408] on div "Icon/Expander ELIGIBILITY 2 / 4" at bounding box center [137, 401] width 205 height 23
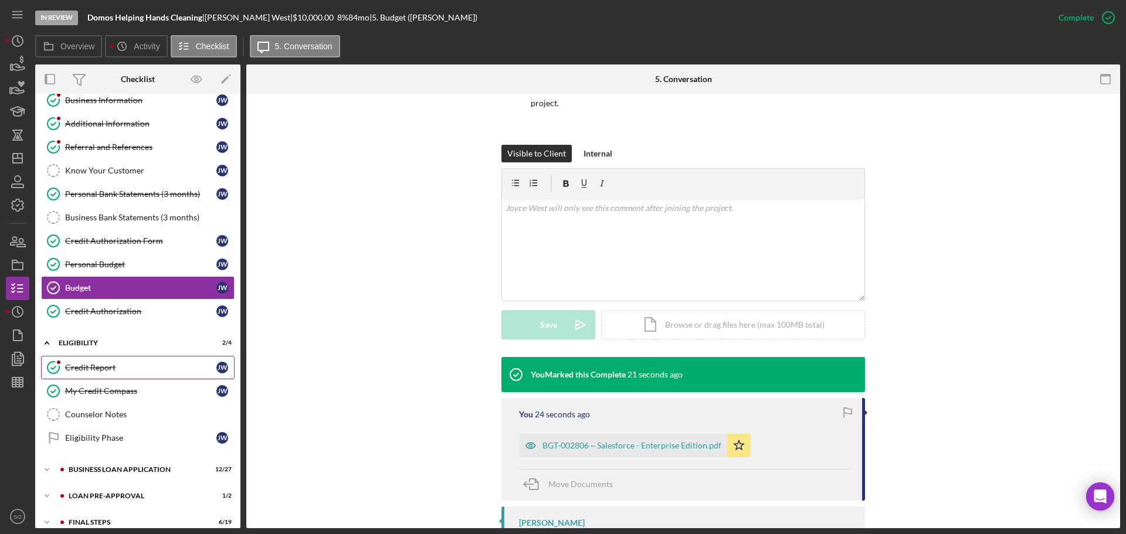
scroll to position [97, 0]
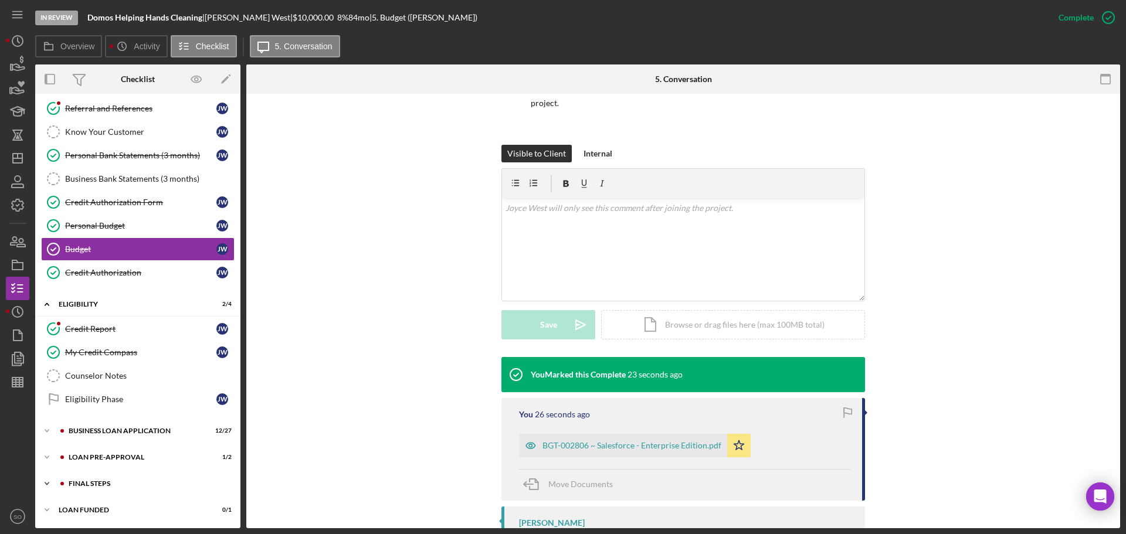
click at [118, 478] on div "Icon/Expander FINAL STEPS 6 / 19" at bounding box center [137, 483] width 205 height 23
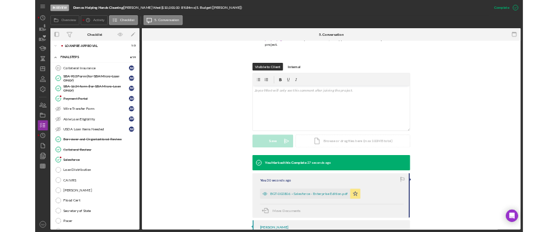
scroll to position [215, 0]
